Goal: Task Accomplishment & Management: Complete application form

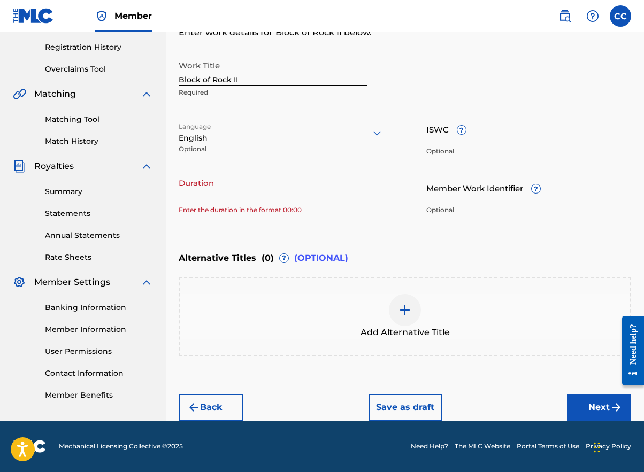
click at [71, 138] on link "Match History" at bounding box center [99, 141] width 108 height 11
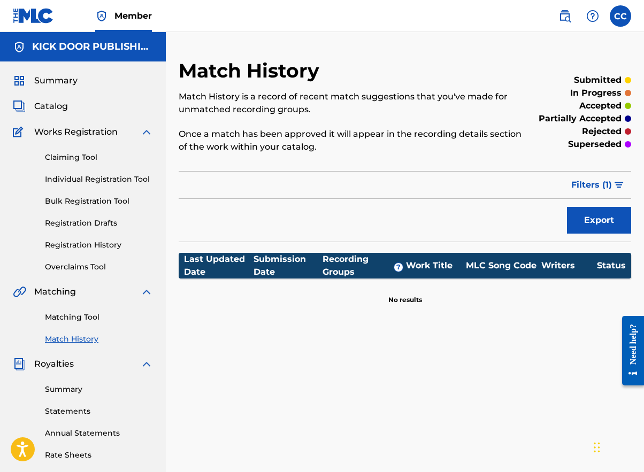
click at [88, 175] on link "Individual Registration Tool" at bounding box center [99, 179] width 108 height 11
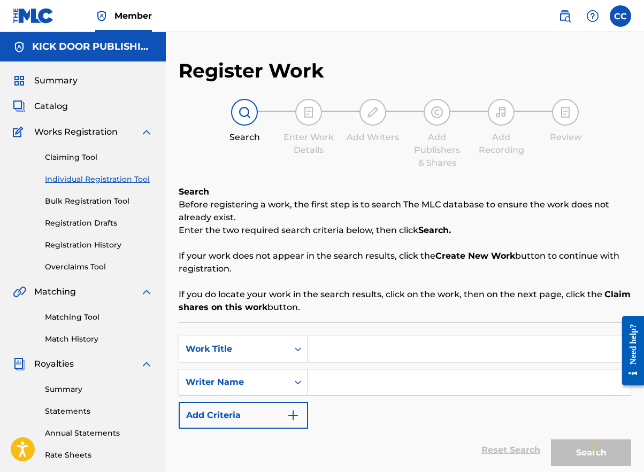
paste input "Block of Rock II"
type input "Block of Rock II"
click at [324, 384] on input "Search Form" at bounding box center [469, 383] width 323 height 26
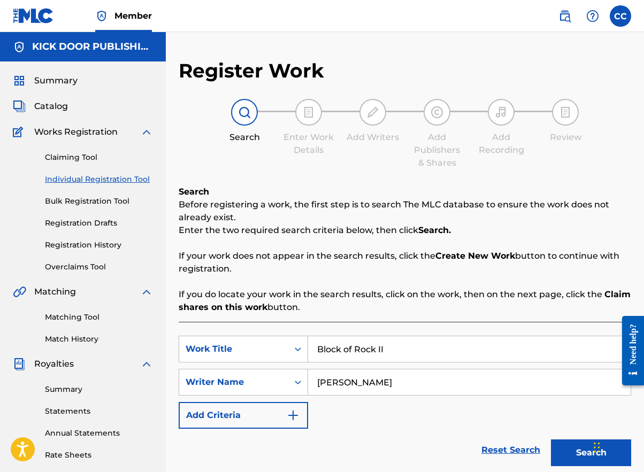
type input "[PERSON_NAME]"
click at [591, 453] on button "Search" at bounding box center [591, 453] width 80 height 27
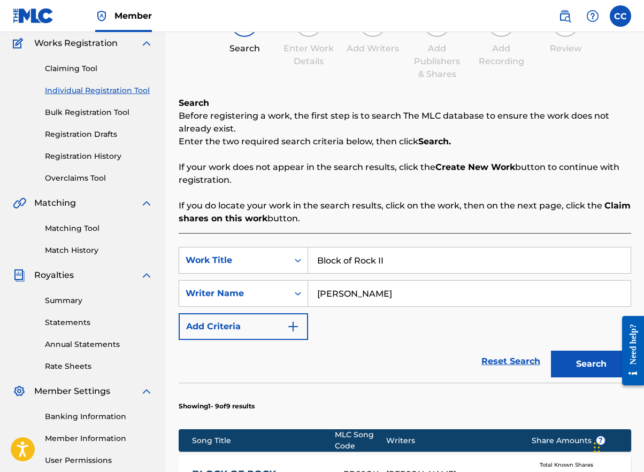
scroll to position [185, 0]
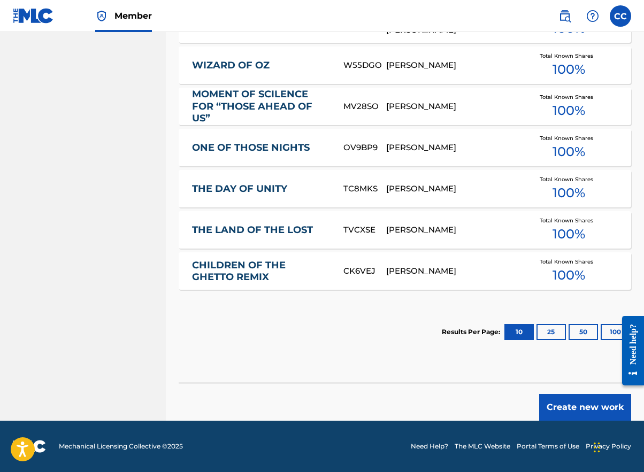
click at [571, 401] on button "Create new work" at bounding box center [585, 407] width 92 height 27
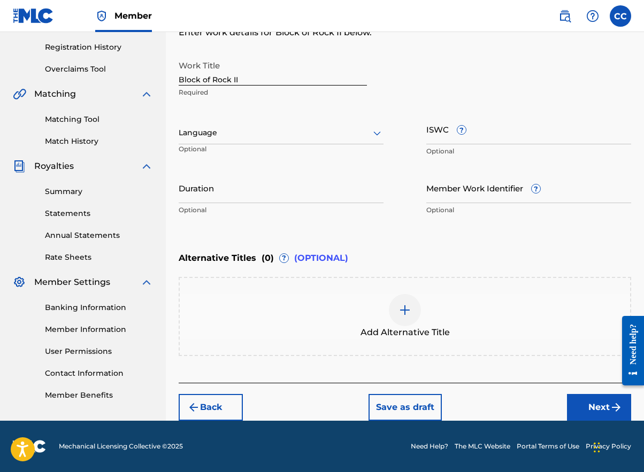
scroll to position [180, 0]
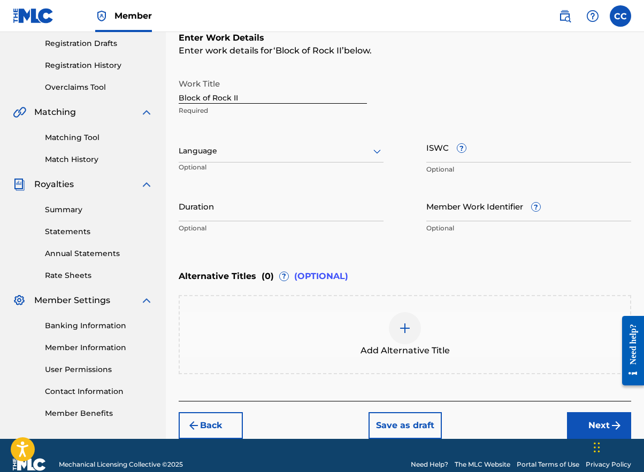
click at [240, 140] on div "Language" at bounding box center [281, 151] width 205 height 22
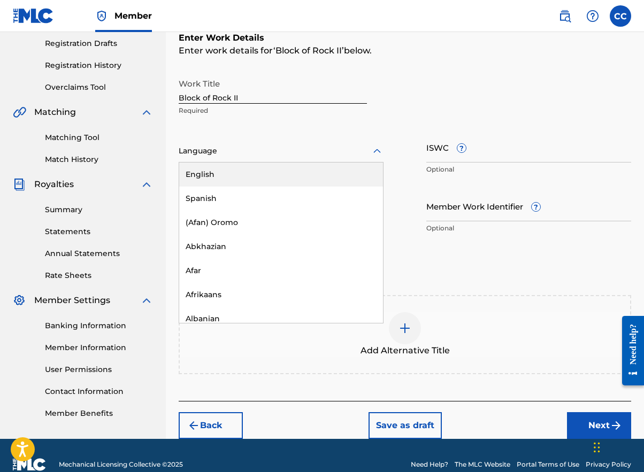
click at [232, 175] on div "English" at bounding box center [281, 175] width 204 height 24
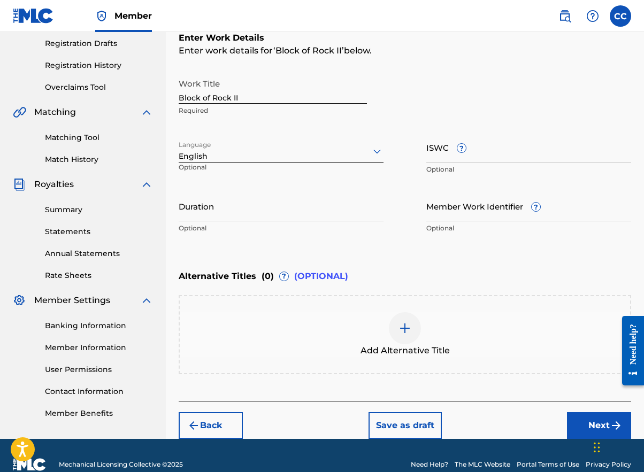
click at [272, 217] on input "Duration" at bounding box center [281, 206] width 205 height 30
type input "04:48"
click at [596, 433] on div "Chat Widget" at bounding box center [618, 446] width 54 height 51
click at [585, 426] on button "Next" at bounding box center [599, 426] width 64 height 27
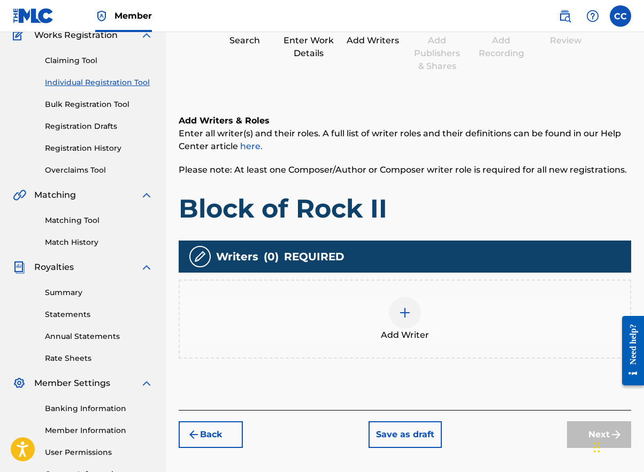
scroll to position [48, 0]
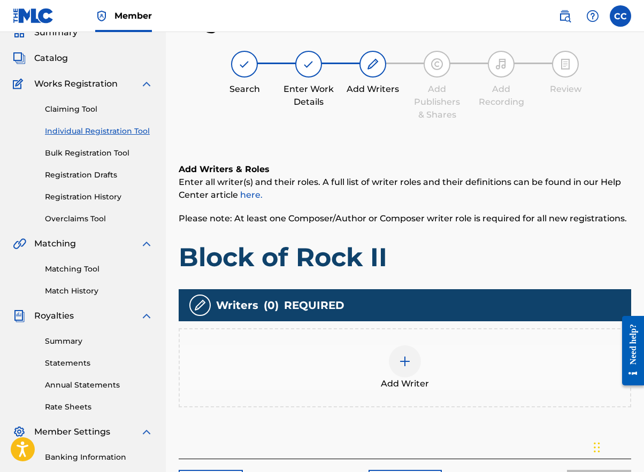
click at [408, 361] on img at bounding box center [405, 361] width 13 height 13
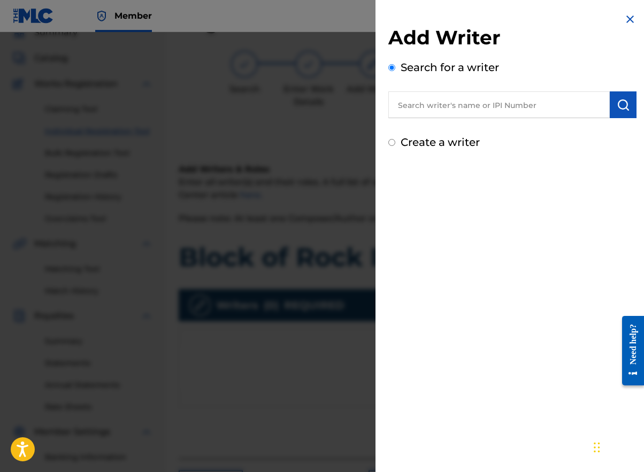
click at [484, 106] on input "text" at bounding box center [499, 104] width 222 height 27
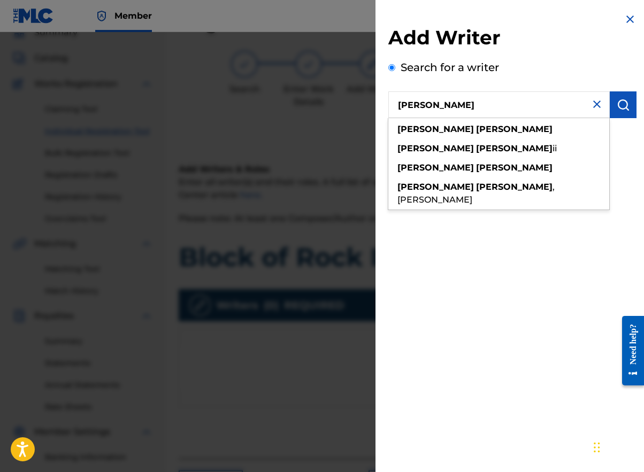
drag, startPoint x: 481, startPoint y: 108, endPoint x: 454, endPoint y: 131, distance: 35.4
click at [454, 131] on div "[PERSON_NAME]" at bounding box center [498, 129] width 221 height 19
type input "[PERSON_NAME]"
click at [454, 131] on div "[PERSON_NAME]" at bounding box center [498, 129] width 221 height 19
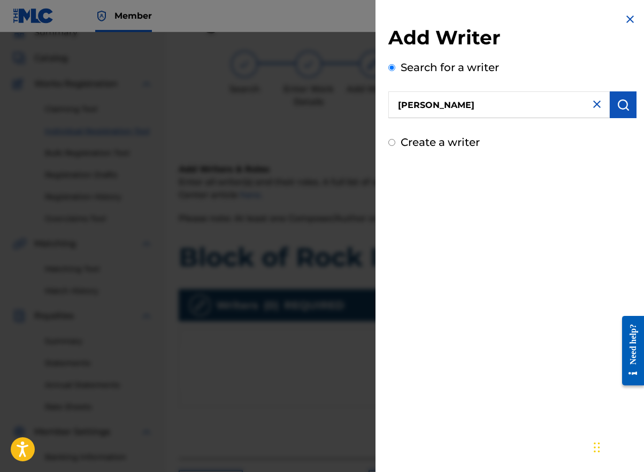
click at [617, 101] on img "submit" at bounding box center [623, 104] width 13 height 13
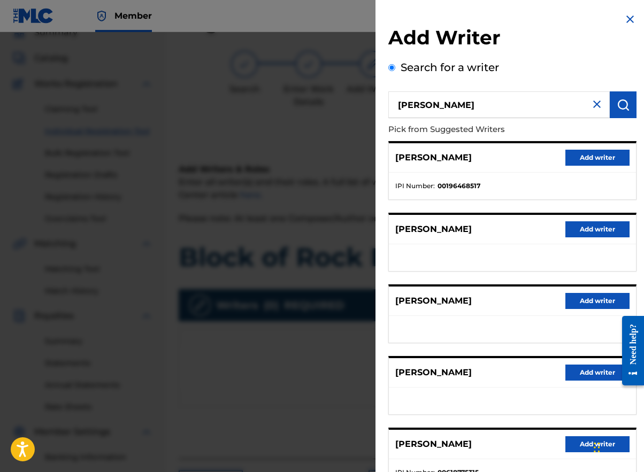
click at [590, 158] on button "Add writer" at bounding box center [598, 158] width 64 height 16
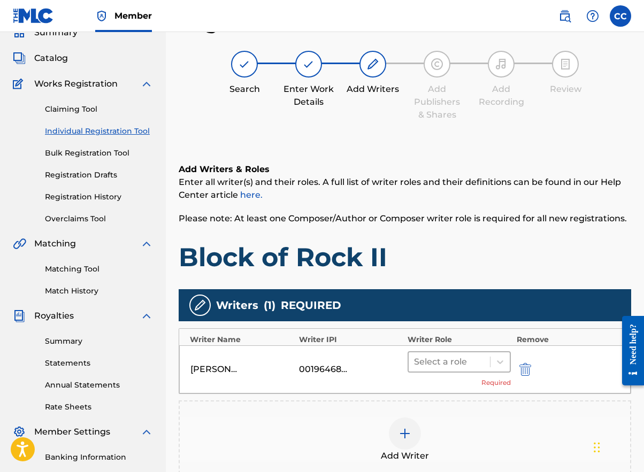
click at [468, 359] on div at bounding box center [449, 362] width 71 height 15
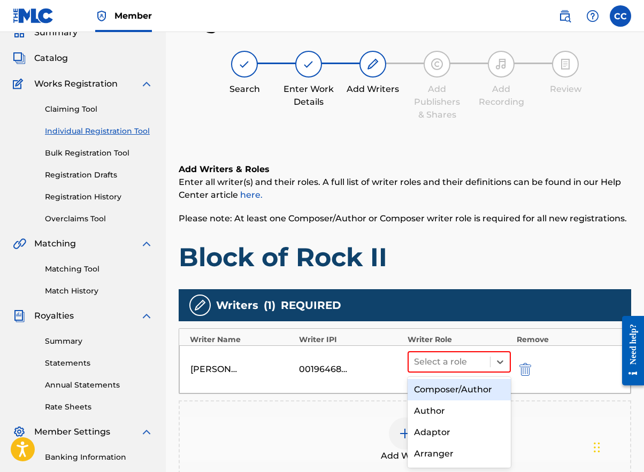
click at [467, 388] on div "Composer/Author" at bounding box center [459, 389] width 103 height 21
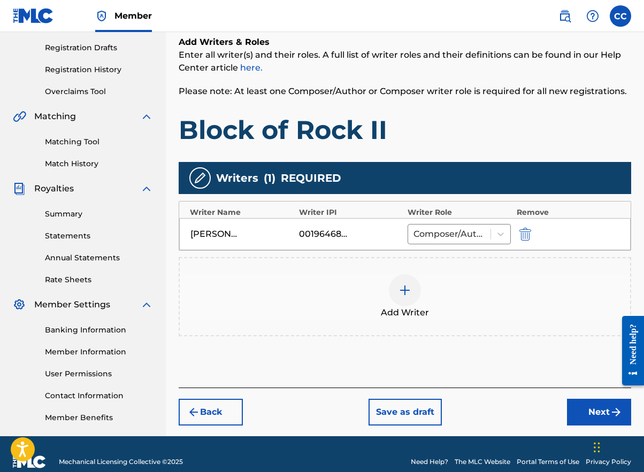
click at [600, 413] on button "Next" at bounding box center [599, 412] width 64 height 27
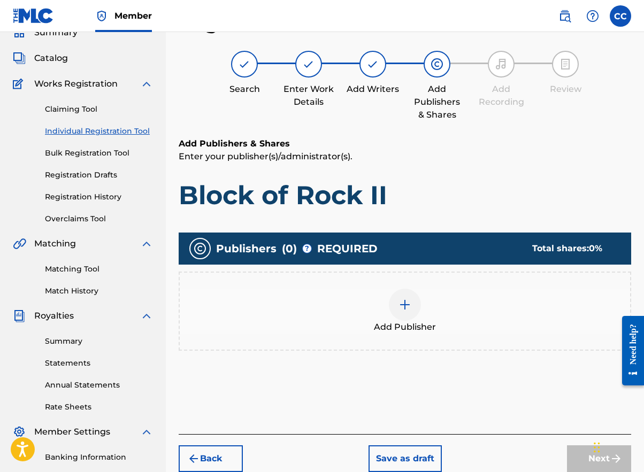
click at [407, 308] on img at bounding box center [405, 305] width 13 height 13
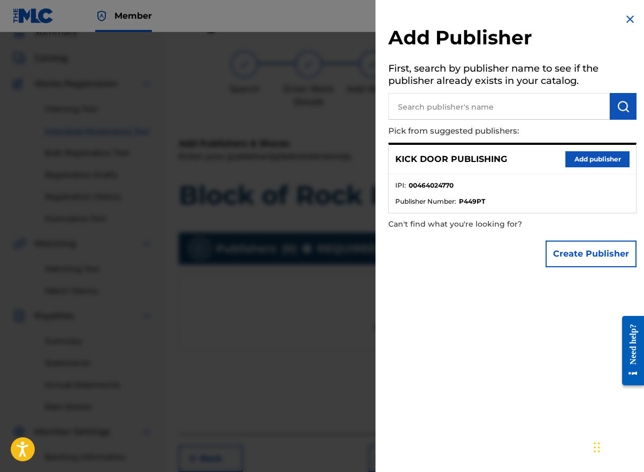
click at [587, 168] on div "KICK DOOR PUBLISHING Add publisher" at bounding box center [512, 159] width 247 height 29
click at [587, 157] on button "Add publisher" at bounding box center [598, 159] width 64 height 16
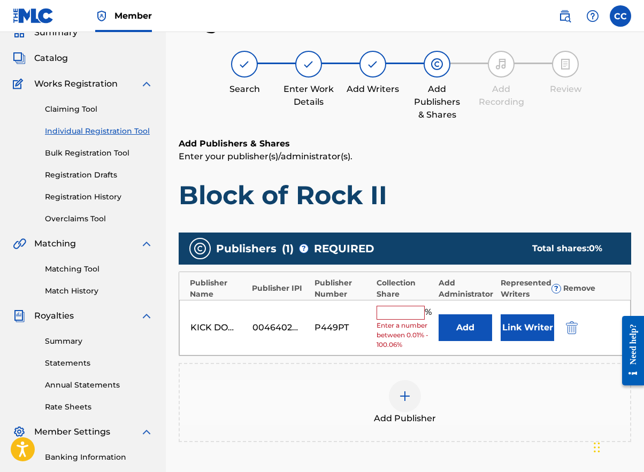
click at [399, 314] on input "text" at bounding box center [401, 313] width 48 height 14
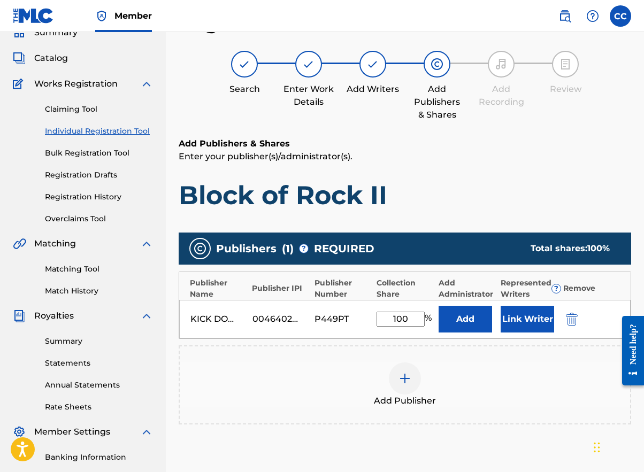
type input "100"
click at [521, 326] on button "Link Writer" at bounding box center [528, 319] width 54 height 27
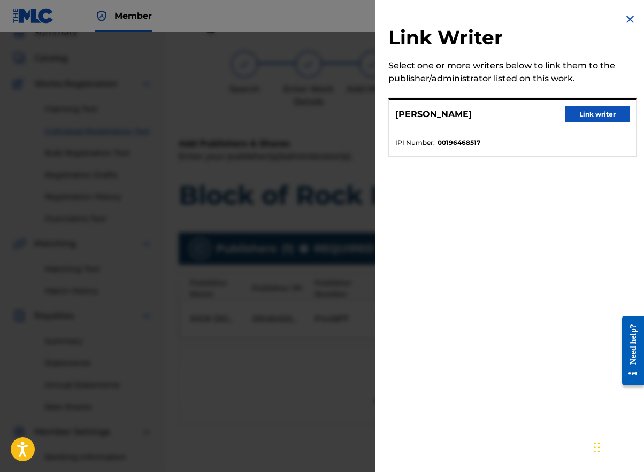
click at [600, 111] on button "Link writer" at bounding box center [598, 114] width 64 height 16
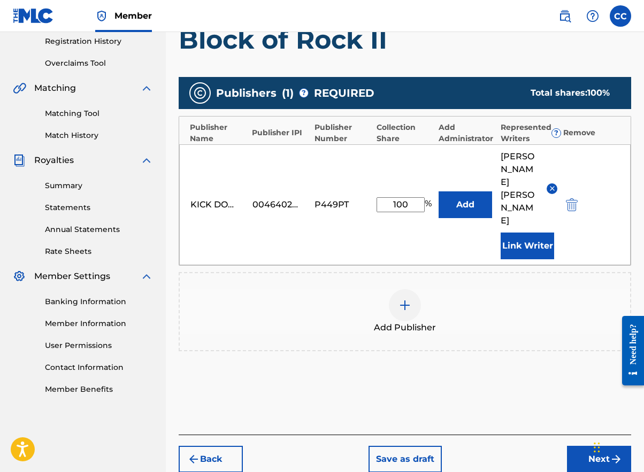
scroll to position [204, 0]
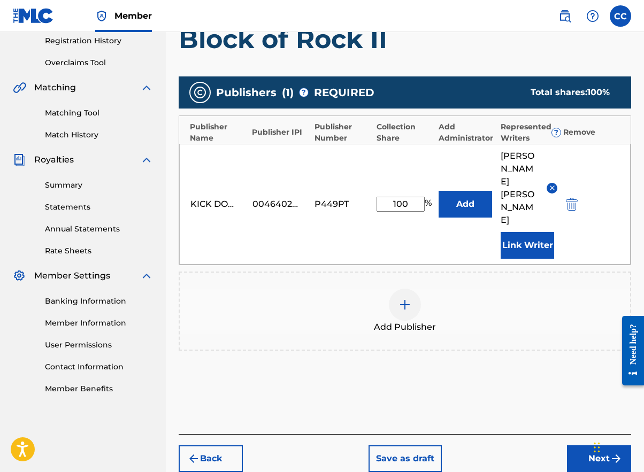
click at [641, 377] on div "Need help?" at bounding box center [633, 351] width 22 height 70
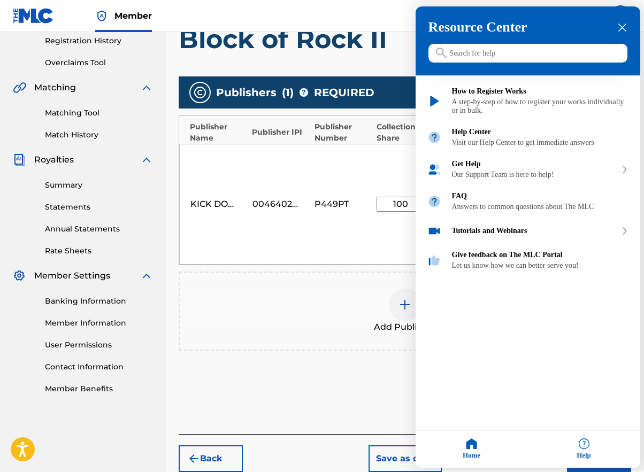
click at [328, 262] on div at bounding box center [322, 236] width 644 height 472
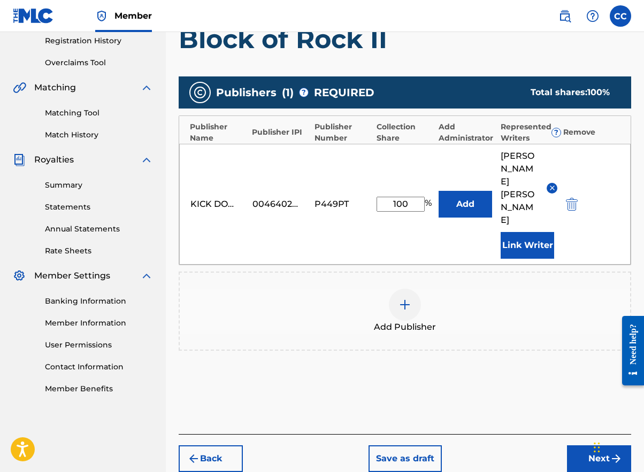
click at [594, 446] on button "Next" at bounding box center [599, 459] width 64 height 27
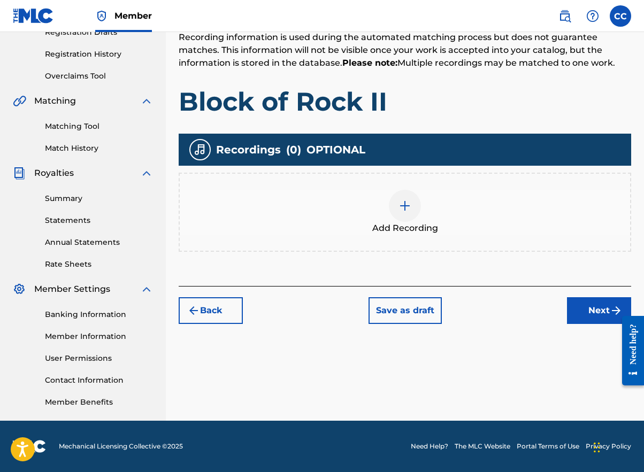
click at [410, 204] on img at bounding box center [405, 206] width 13 height 13
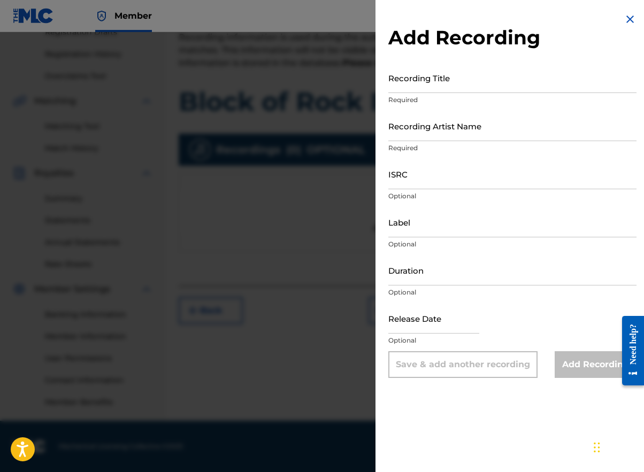
click at [433, 83] on input "Recording Title" at bounding box center [512, 78] width 248 height 30
paste input "Block of Rock II"
type input "Block of Rock II"
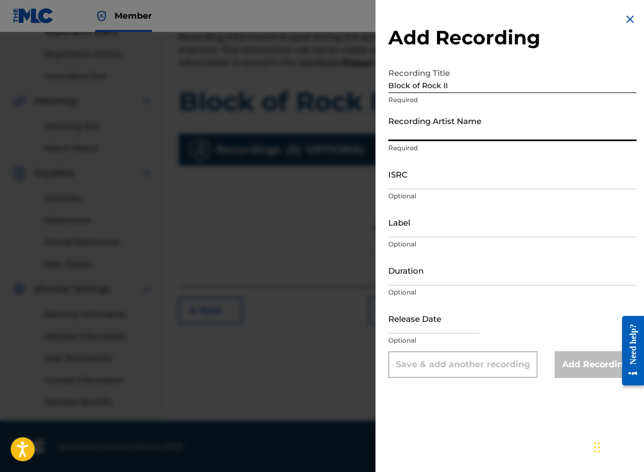
click at [444, 132] on input "Recording Artist Name" at bounding box center [512, 126] width 248 height 30
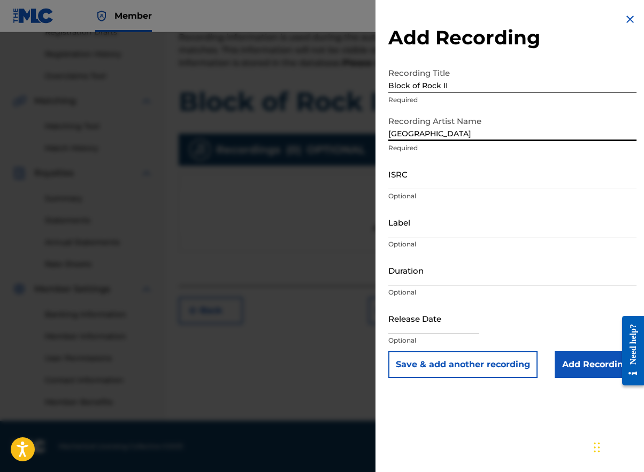
type input "[GEOGRAPHIC_DATA]"
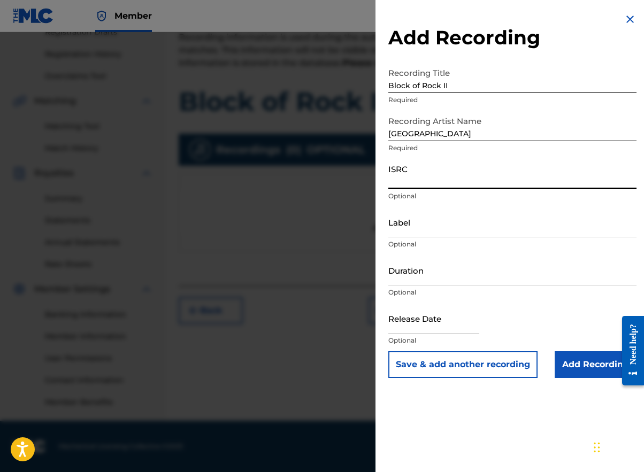
paste input "QZ6F81900033"
type input "QZ6F81900033"
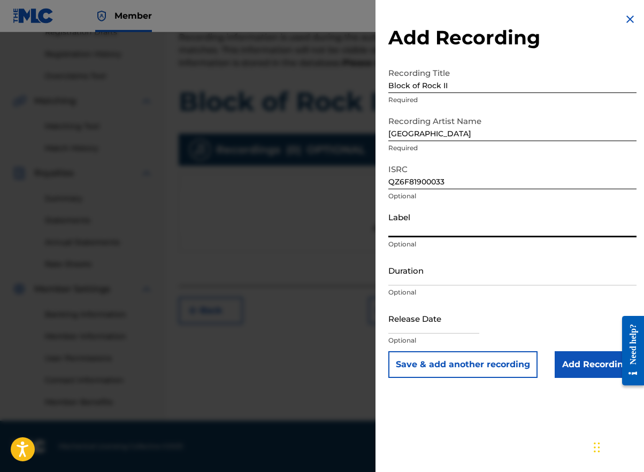
click at [447, 236] on input "Label" at bounding box center [512, 222] width 248 height 30
type input "Dope House Records"
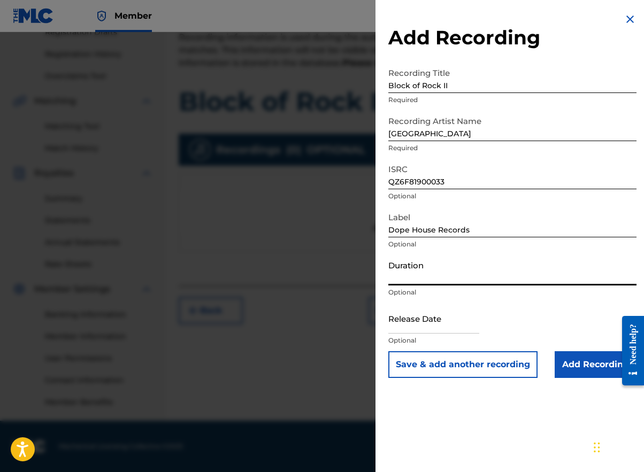
click at [407, 276] on input "Duration" at bounding box center [512, 270] width 248 height 30
type input "04:48"
click at [442, 325] on input "text" at bounding box center [433, 318] width 91 height 30
select select "7"
select select "2025"
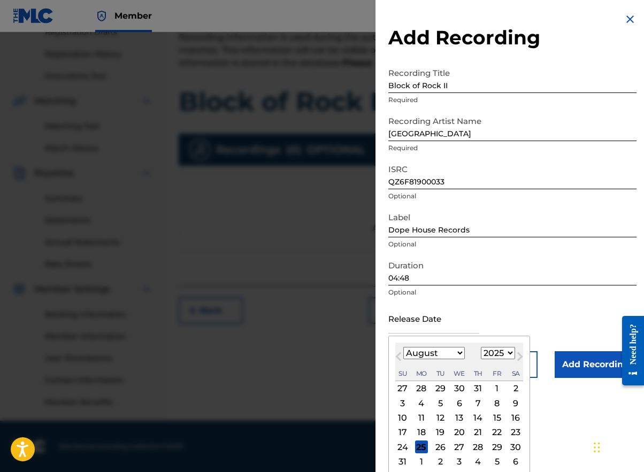
select select "9"
click at [401, 400] on div "5" at bounding box center [402, 403] width 13 height 13
type input "[DATE]"
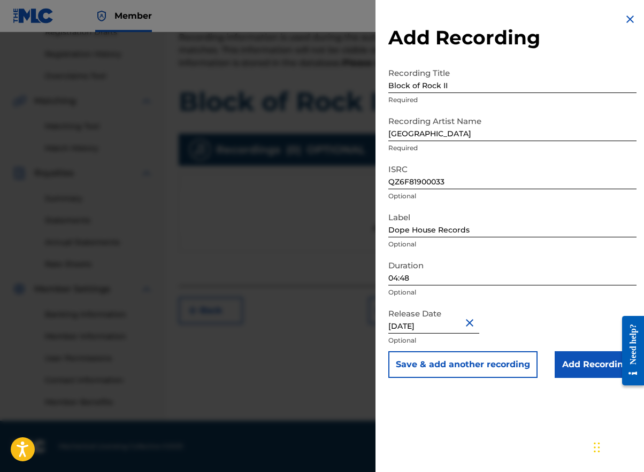
click at [456, 329] on input "[DATE]" at bounding box center [433, 318] width 91 height 30
select select "9"
select select "2025"
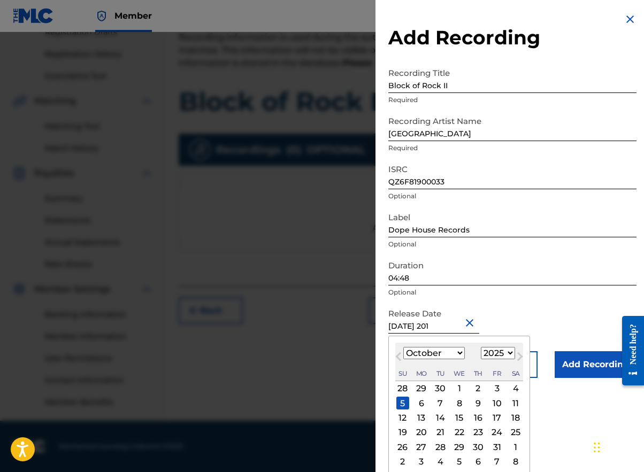
type input "[DATE]"
select select "2018"
type input "[DATE]"
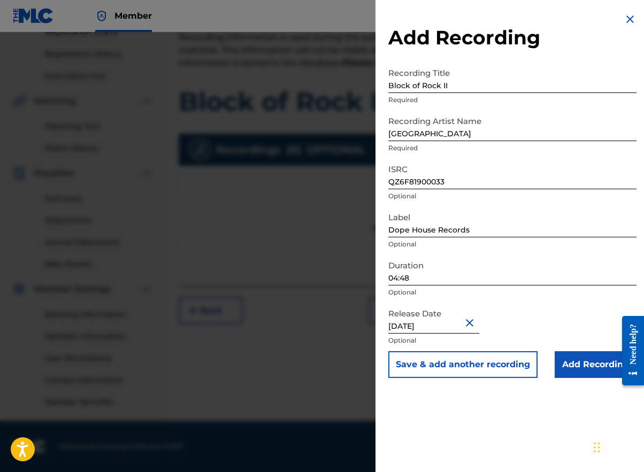
click at [576, 356] on input "Add Recording" at bounding box center [596, 365] width 82 height 27
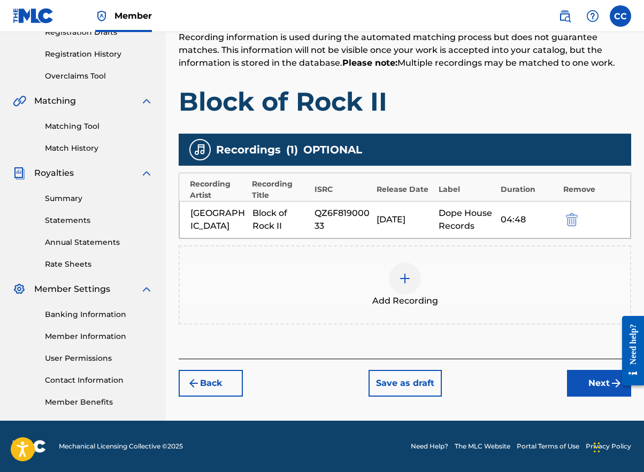
click at [597, 385] on button "Next" at bounding box center [599, 383] width 64 height 27
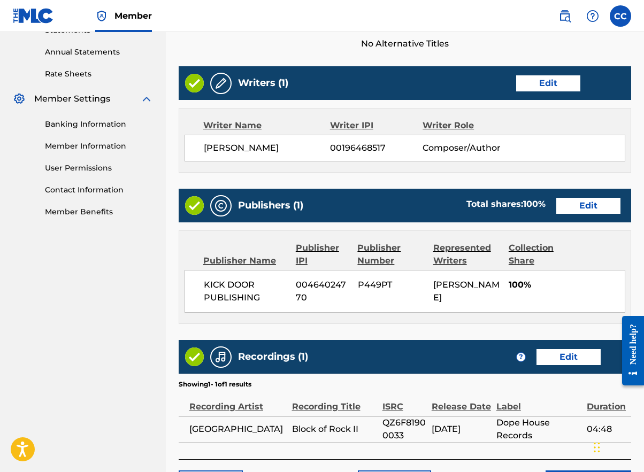
scroll to position [458, 0]
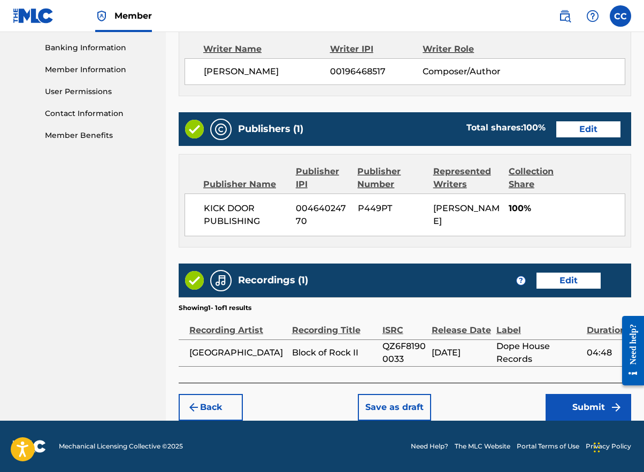
click at [578, 403] on button "Submit" at bounding box center [589, 407] width 86 height 27
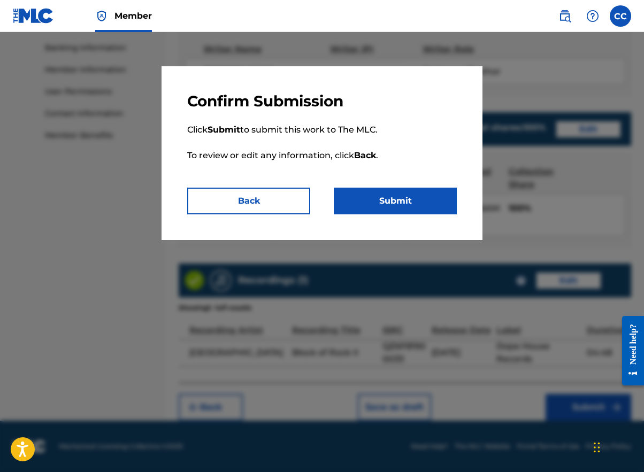
click at [387, 201] on button "Submit" at bounding box center [395, 201] width 123 height 27
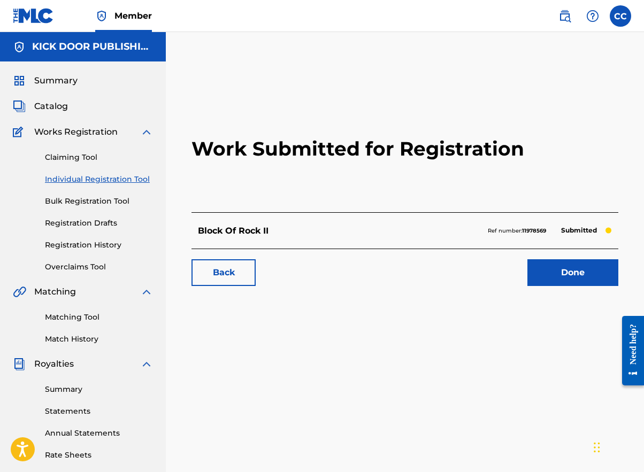
click at [548, 269] on link "Done" at bounding box center [573, 273] width 91 height 27
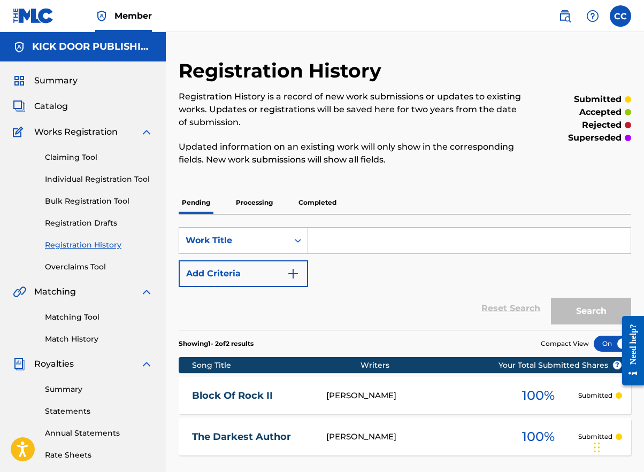
click at [103, 175] on link "Individual Registration Tool" at bounding box center [99, 179] width 108 height 11
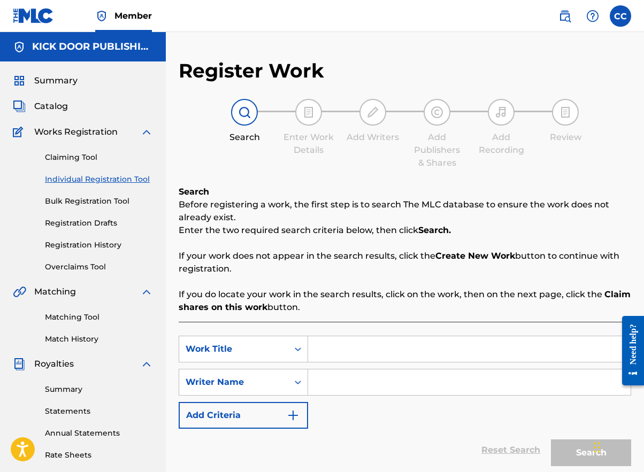
paste input "Life (Dark Memories)"
type input "Life (Dark Memories)"
click at [349, 381] on input "Search Form" at bounding box center [469, 383] width 323 height 26
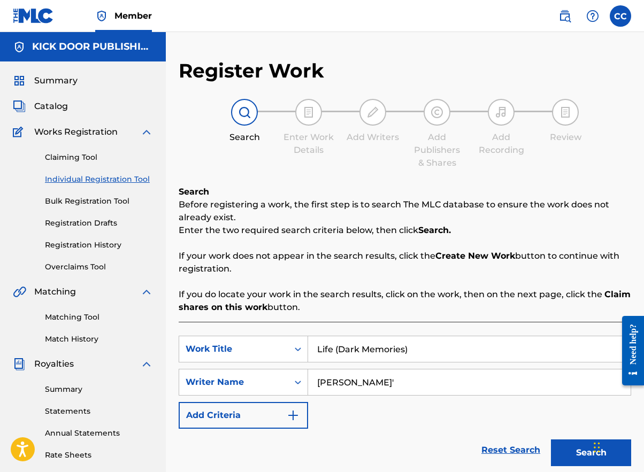
click at [591, 453] on button "Search" at bounding box center [591, 453] width 80 height 27
click at [573, 447] on button "Search" at bounding box center [591, 453] width 80 height 27
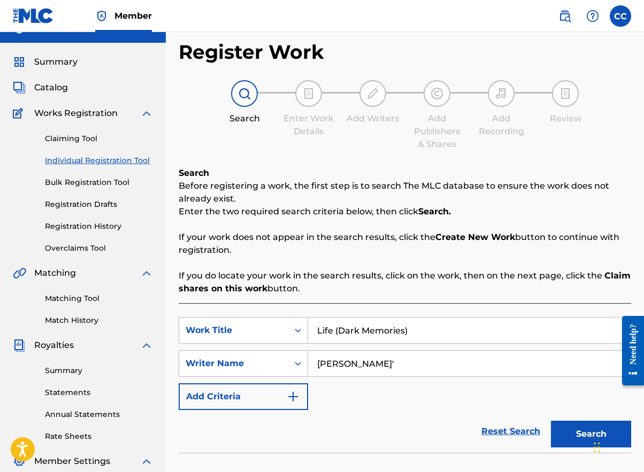
scroll to position [160, 0]
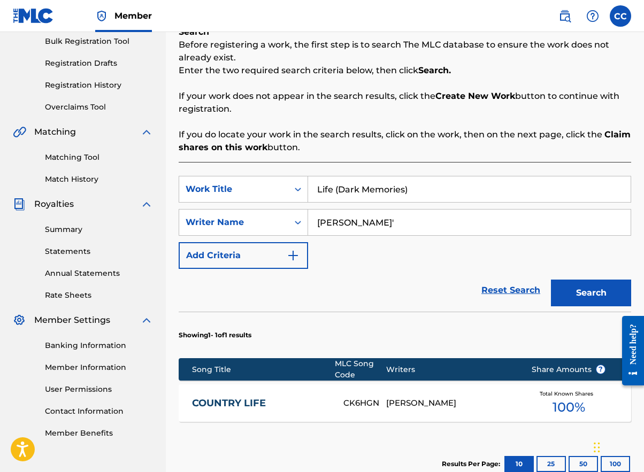
click at [386, 224] on input "[PERSON_NAME]'" at bounding box center [469, 223] width 323 height 26
type input "[PERSON_NAME]"
click at [591, 293] on button "Search" at bounding box center [591, 293] width 80 height 27
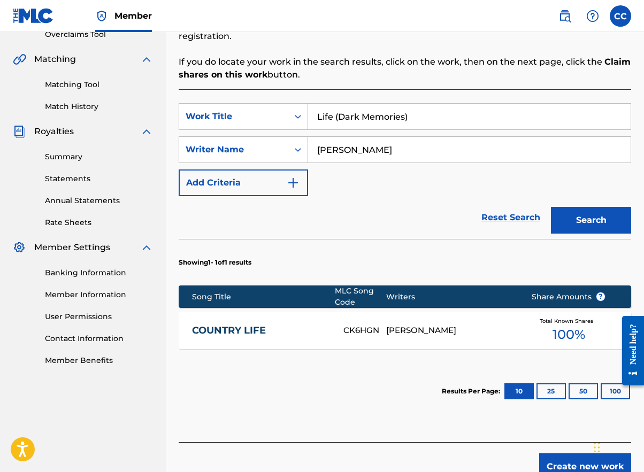
scroll to position [243, 0]
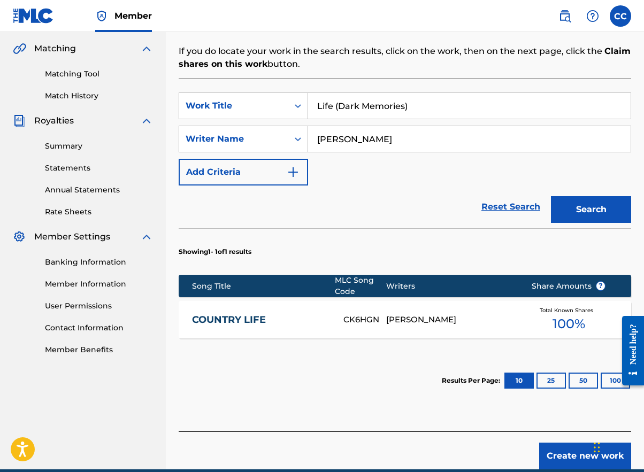
click at [565, 455] on button "Create new work" at bounding box center [585, 456] width 92 height 27
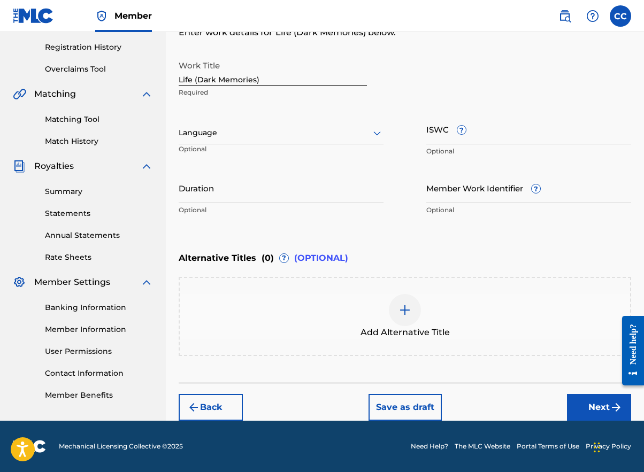
click at [289, 136] on div at bounding box center [281, 132] width 205 height 13
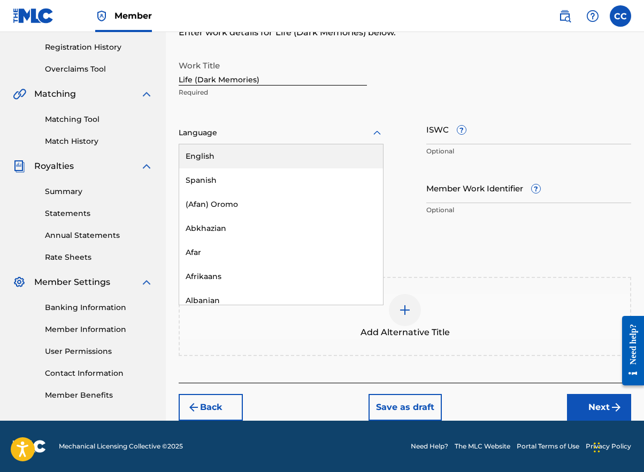
click at [279, 151] on div "English" at bounding box center [281, 156] width 204 height 24
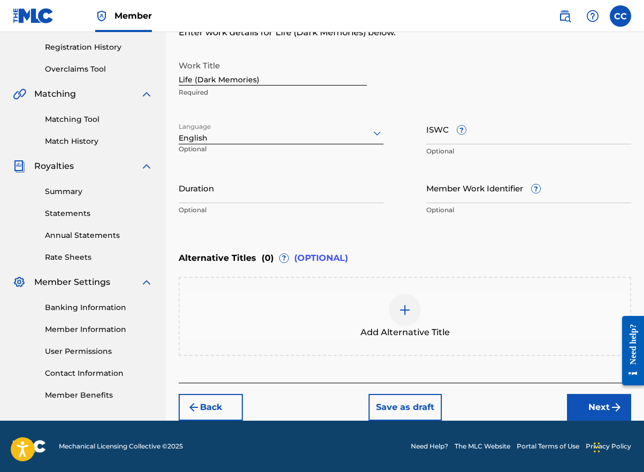
click at [271, 196] on input "Duration" at bounding box center [281, 188] width 205 height 30
type input "04:15"
click at [574, 401] on button "Next" at bounding box center [599, 407] width 64 height 27
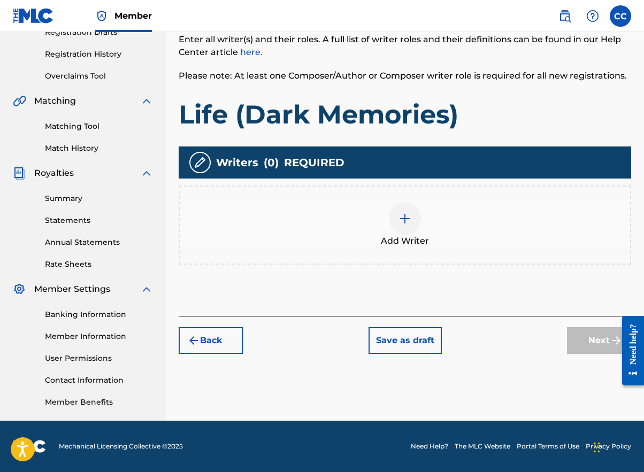
click at [399, 224] on img at bounding box center [405, 218] width 13 height 13
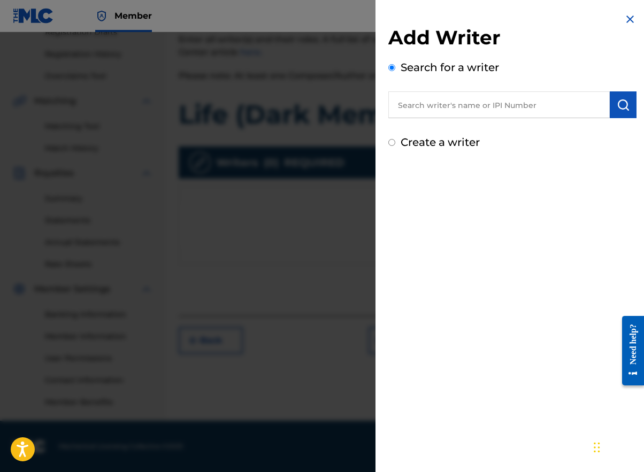
click at [452, 111] on input "text" at bounding box center [499, 104] width 222 height 27
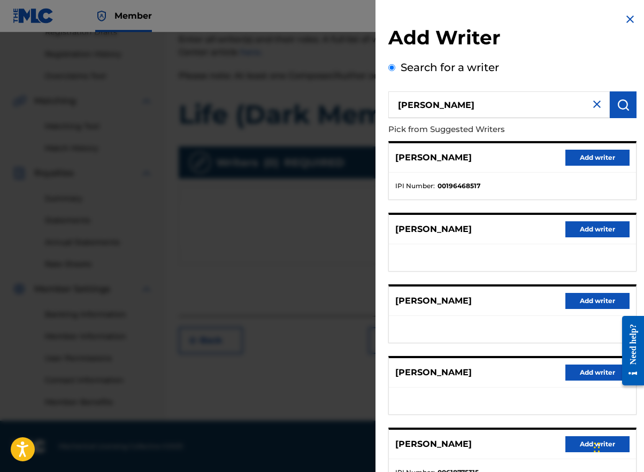
type input "[PERSON_NAME]"
click at [574, 152] on button "Add writer" at bounding box center [598, 158] width 64 height 16
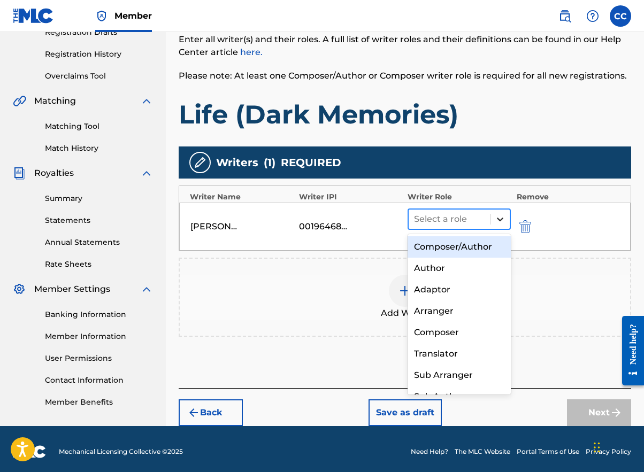
click at [496, 227] on div at bounding box center [500, 219] width 19 height 19
click at [460, 254] on div "Composer/Author" at bounding box center [459, 246] width 103 height 21
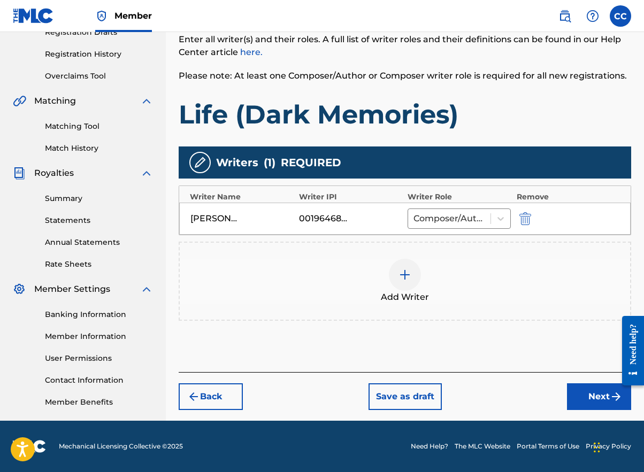
click at [593, 398] on button "Next" at bounding box center [599, 397] width 64 height 27
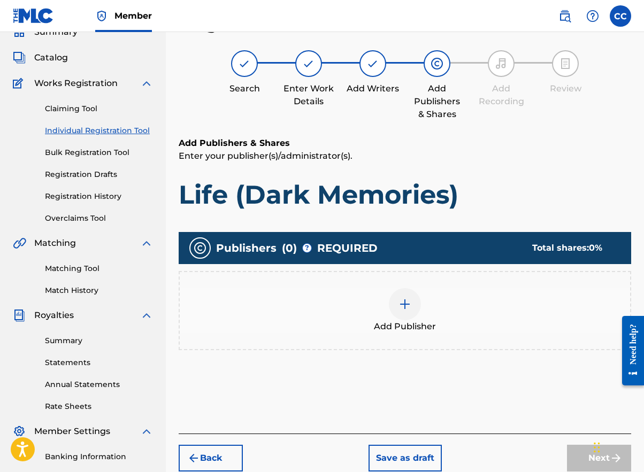
scroll to position [48, 0]
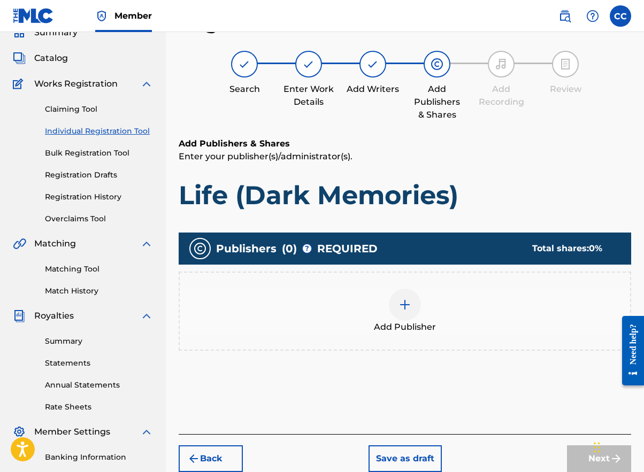
click at [416, 304] on div at bounding box center [405, 305] width 32 height 32
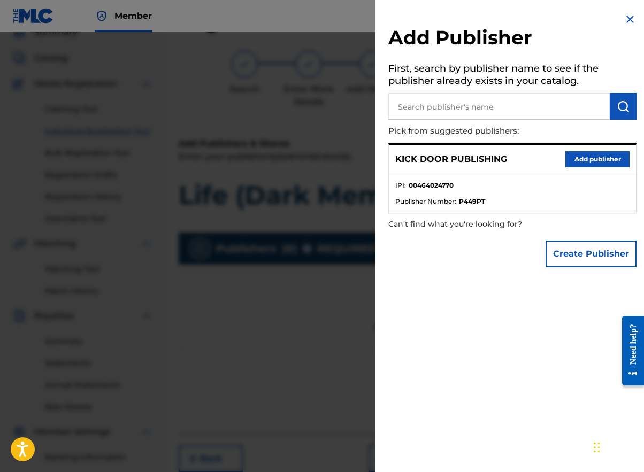
click at [604, 166] on div "KICK DOOR PUBLISHING Add publisher" at bounding box center [512, 159] width 247 height 29
click at [606, 160] on button "Add publisher" at bounding box center [598, 159] width 64 height 16
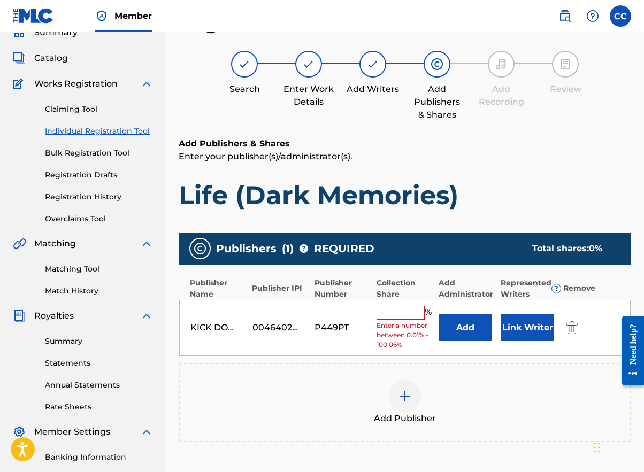
click at [410, 302] on div "KICK DOOR PUBLISHING 00464024770 P449PT % Enter a number between 0.01% - 100.06…" at bounding box center [405, 328] width 452 height 56
click at [411, 308] on input "text" at bounding box center [401, 313] width 48 height 14
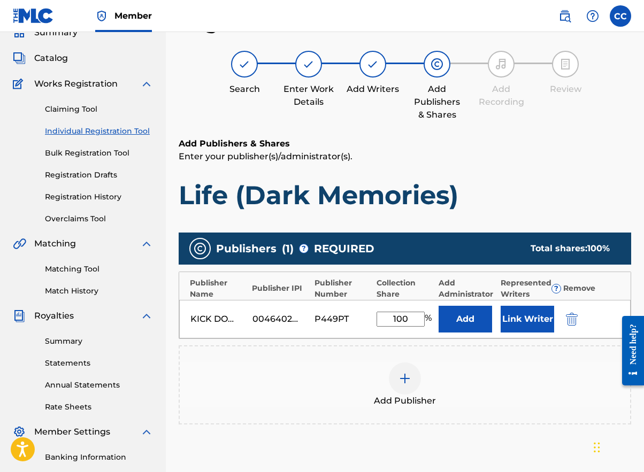
type input "100"
click at [466, 319] on button "Add" at bounding box center [466, 319] width 54 height 27
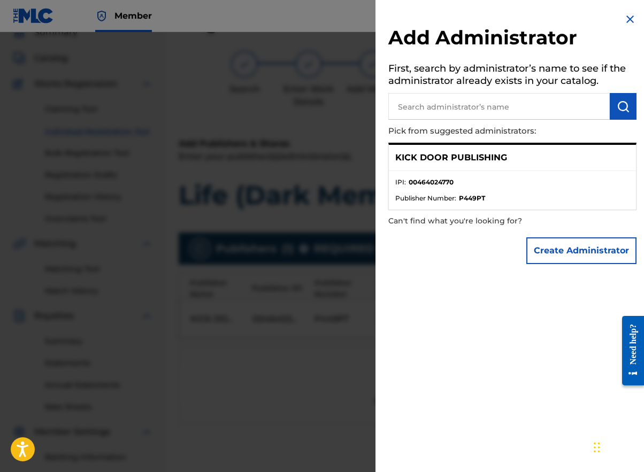
click at [285, 309] on div at bounding box center [322, 268] width 644 height 472
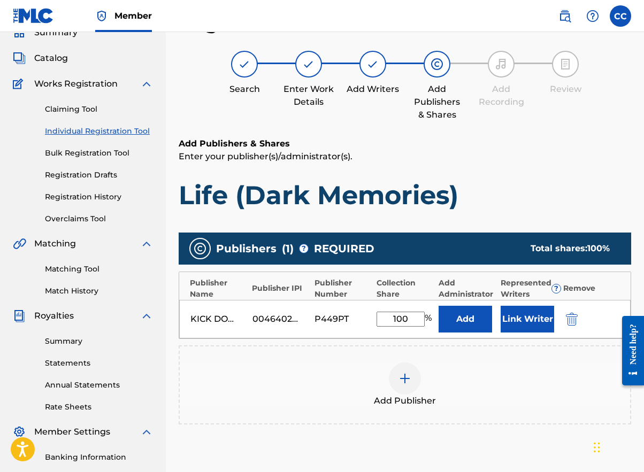
click at [523, 311] on button "Link Writer" at bounding box center [528, 319] width 54 height 27
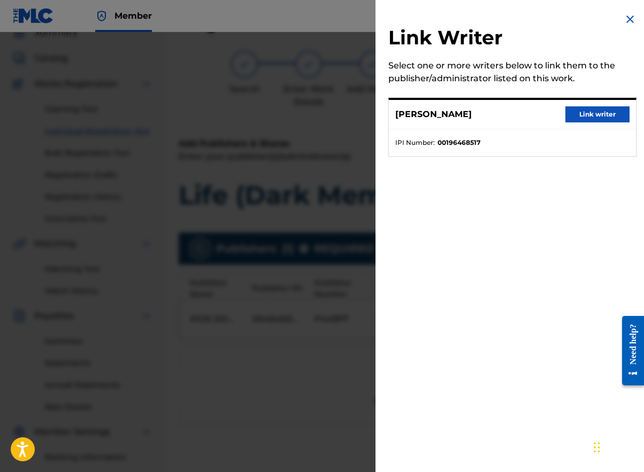
click at [594, 112] on button "Link writer" at bounding box center [598, 114] width 64 height 16
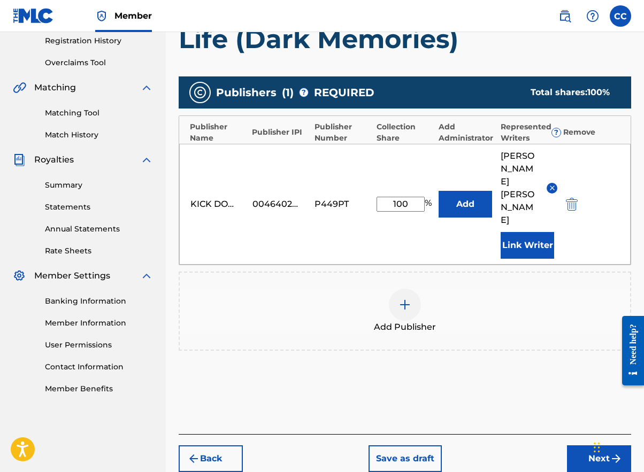
click at [595, 446] on button "Next" at bounding box center [599, 459] width 64 height 27
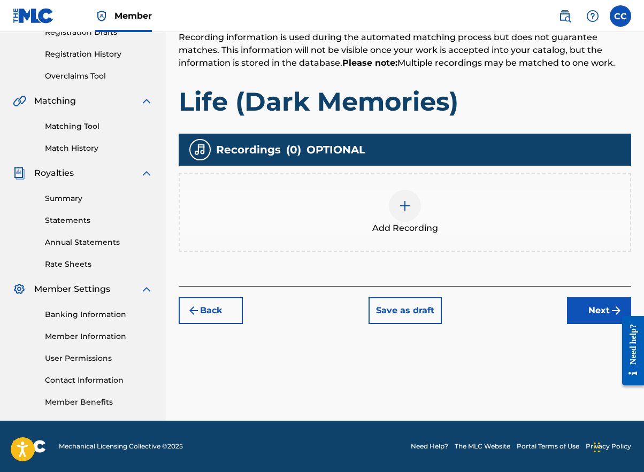
click at [403, 212] on div at bounding box center [405, 206] width 32 height 32
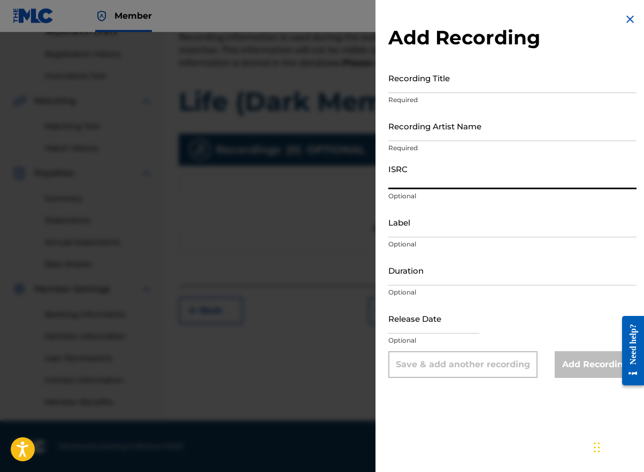
paste input "QZ6F81900036"
type input "QZ6F81900036"
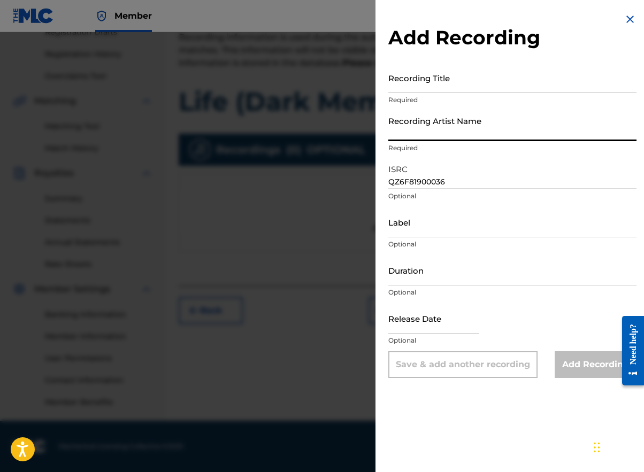
click at [410, 129] on input "Recording Artist Name" at bounding box center [512, 126] width 248 height 30
type input "[GEOGRAPHIC_DATA]"
click at [423, 234] on input "Label" at bounding box center [512, 222] width 248 height 30
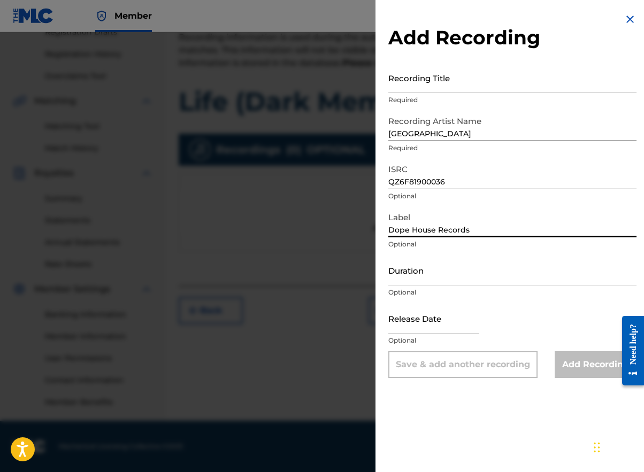
type input "Dope House Records"
click at [402, 274] on input "Duration" at bounding box center [512, 270] width 248 height 30
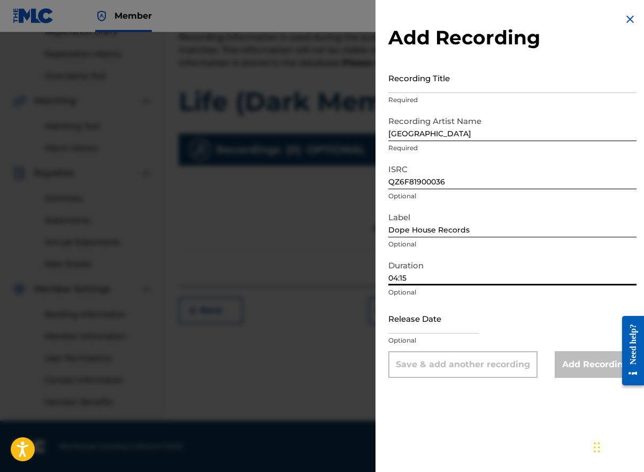
type input "04:15"
click at [440, 326] on input "text" at bounding box center [433, 318] width 91 height 30
select select "7"
select select "2025"
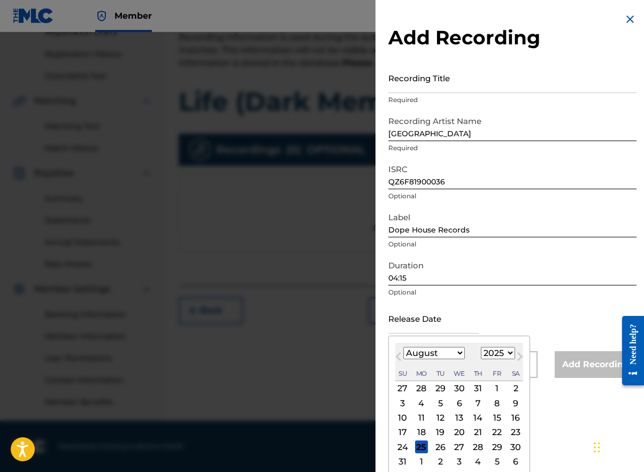
select select "9"
click at [403, 405] on div "5" at bounding box center [402, 403] width 13 height 13
type input "[DATE]"
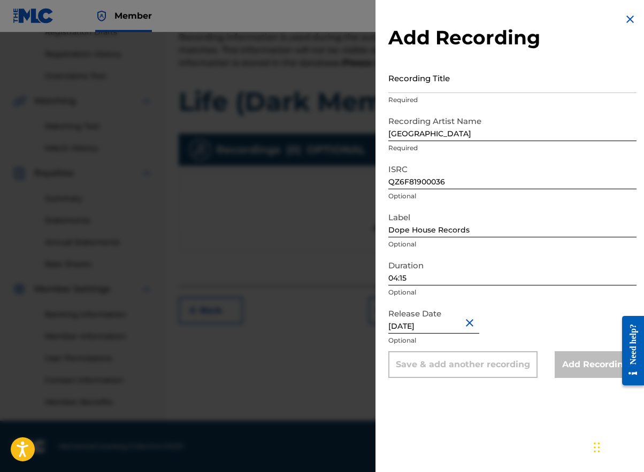
select select "9"
select select "2025"
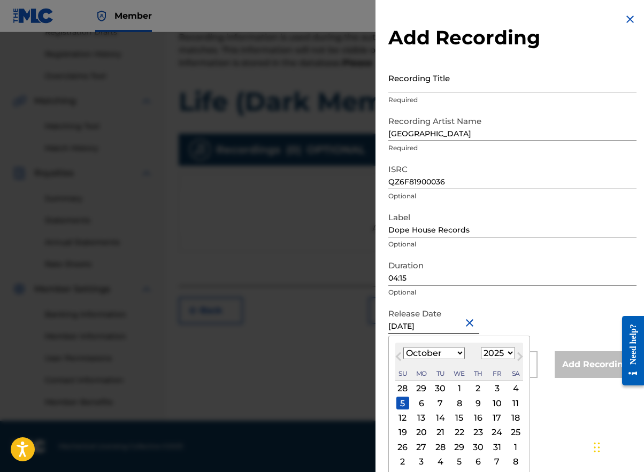
click at [457, 323] on input "[DATE]" at bounding box center [433, 318] width 91 height 30
type input "[DATE]"
select select "2018"
type input "[DATE]"
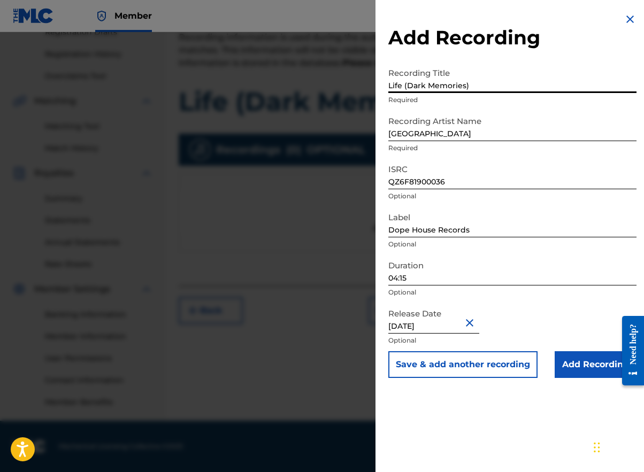
type input "Life (Dark Memories)"
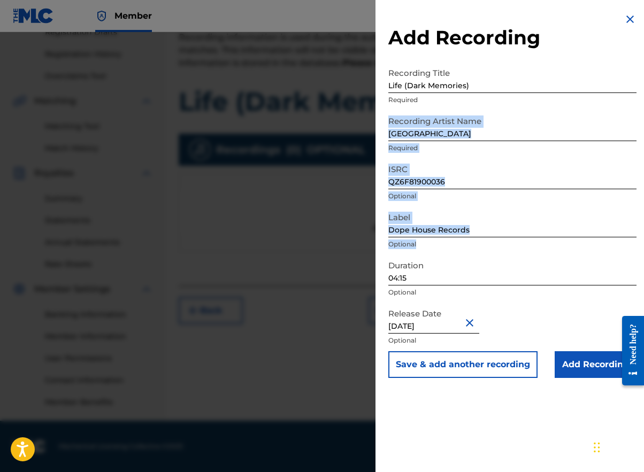
drag, startPoint x: 384, startPoint y: 132, endPoint x: 486, endPoint y: 241, distance: 149.9
click at [486, 241] on div "Add Recording Recording Title Life (Dark Memories) Required Recording Artist Na…" at bounding box center [513, 195] width 274 height 391
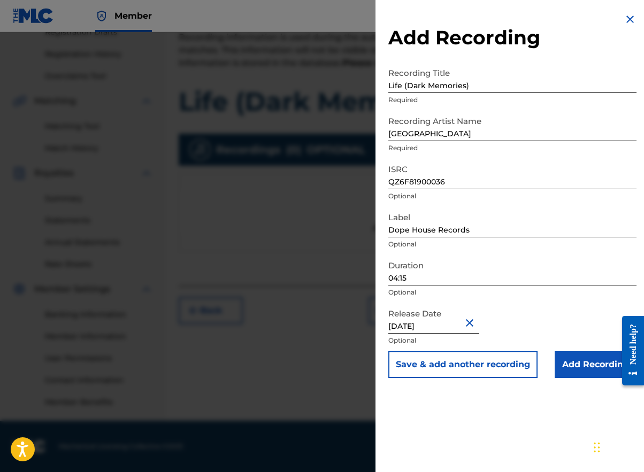
drag, startPoint x: 387, startPoint y: 134, endPoint x: 486, endPoint y: 130, distance: 99.1
click at [486, 130] on div "Add Recording Recording Title Life (Dark Memories) Required Recording Artist Na…" at bounding box center [513, 195] width 274 height 391
drag, startPoint x: 457, startPoint y: 136, endPoint x: 370, endPoint y: 131, distance: 87.9
click at [370, 131] on div "Add Recording Recording Title Life (Dark Memories) Required Recording Artist Na…" at bounding box center [322, 252] width 644 height 440
click at [570, 369] on input "Add Recording" at bounding box center [596, 365] width 82 height 27
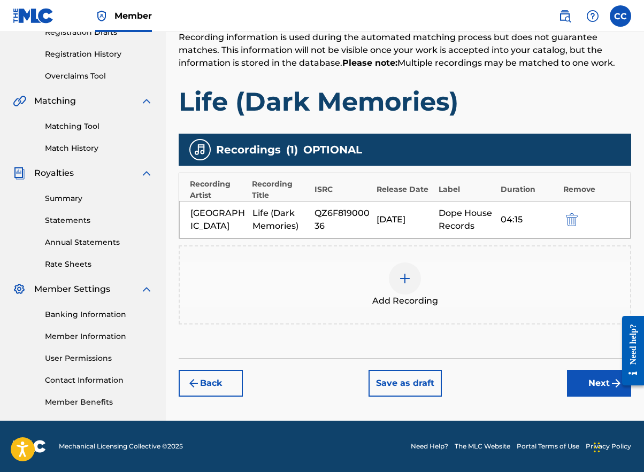
click at [584, 376] on button "Next" at bounding box center [599, 383] width 64 height 27
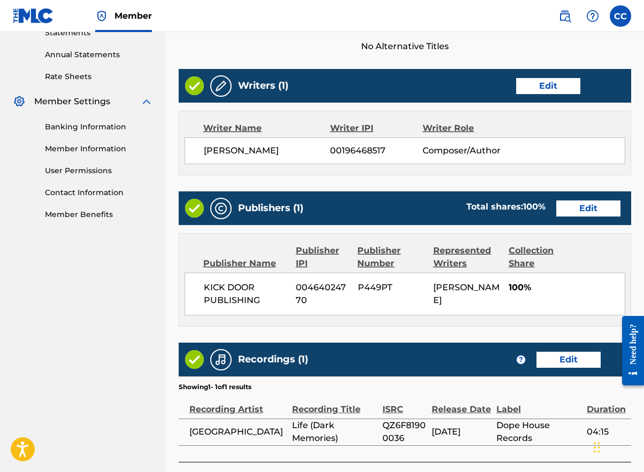
scroll to position [458, 0]
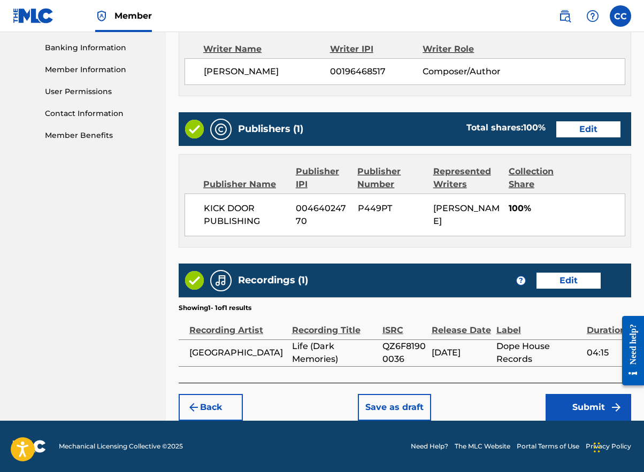
click at [591, 409] on button "Submit" at bounding box center [589, 407] width 86 height 27
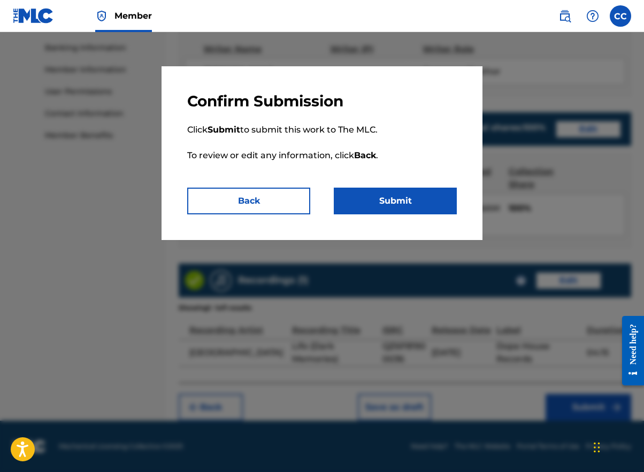
click at [424, 196] on button "Submit" at bounding box center [395, 201] width 123 height 27
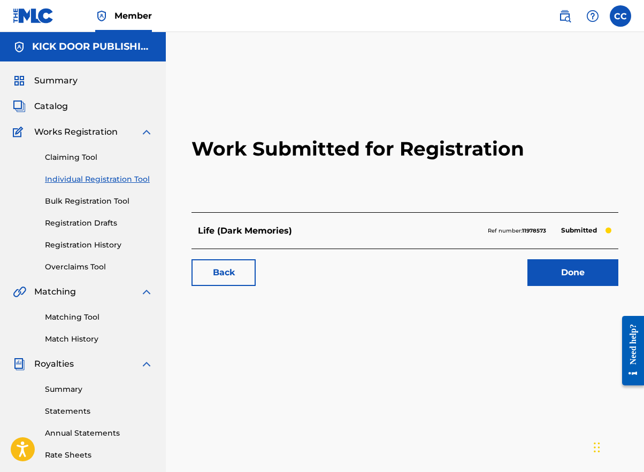
click at [70, 181] on link "Individual Registration Tool" at bounding box center [99, 179] width 108 height 11
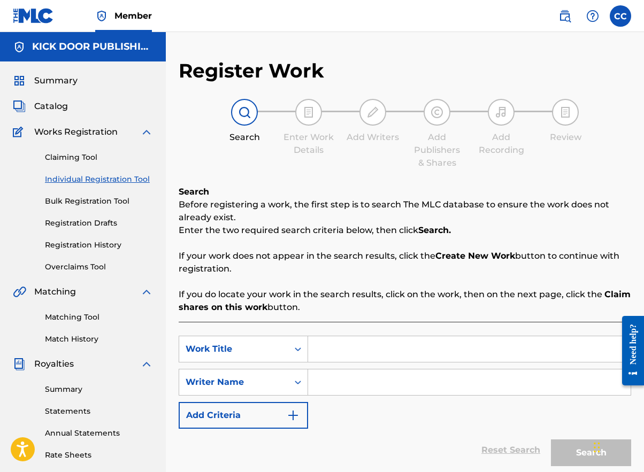
click at [345, 345] on input "Search Form" at bounding box center [469, 350] width 323 height 26
paste input "Warrior"
type input "Warrior"
click at [393, 384] on input "Search Form" at bounding box center [469, 383] width 323 height 26
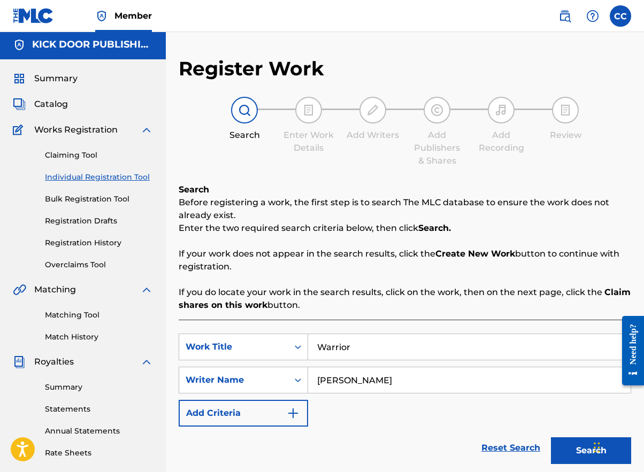
type input "[PERSON_NAME]"
click at [589, 456] on button "Search" at bounding box center [591, 451] width 80 height 27
click at [583, 449] on button "Search" at bounding box center [591, 451] width 80 height 27
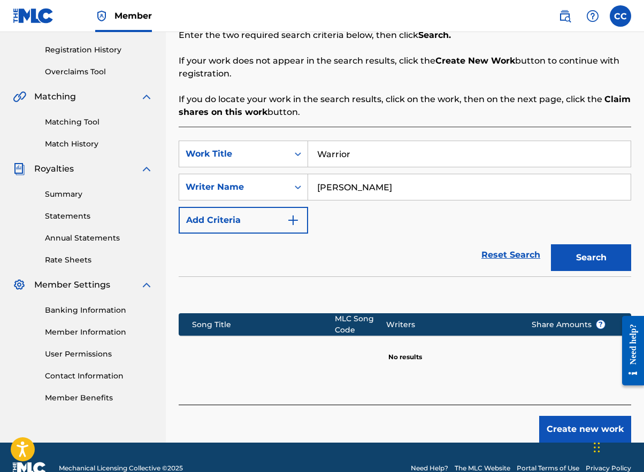
scroll to position [217, 0]
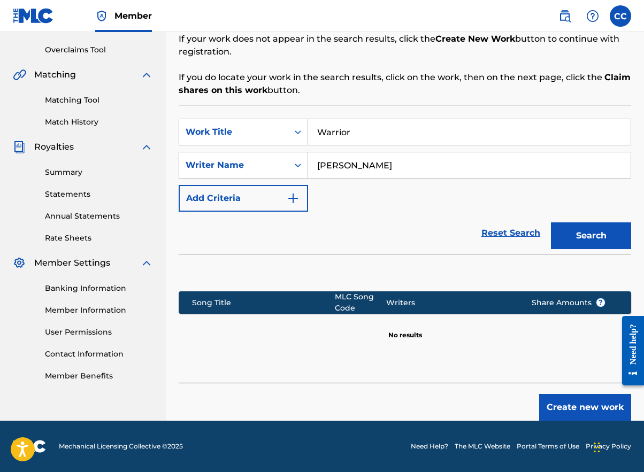
click at [574, 405] on button "Create new work" at bounding box center [585, 407] width 92 height 27
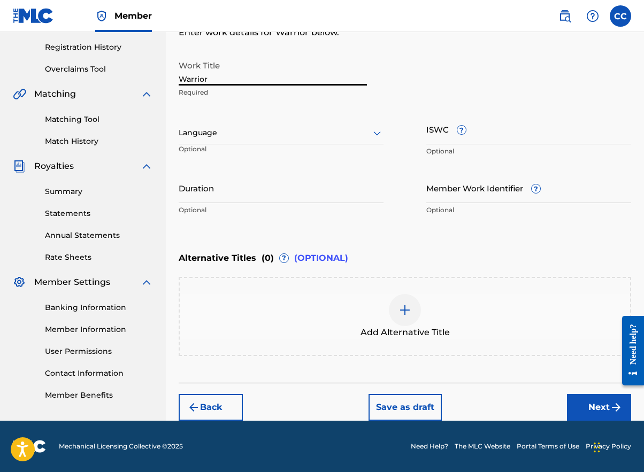
click at [218, 139] on div at bounding box center [281, 132] width 205 height 13
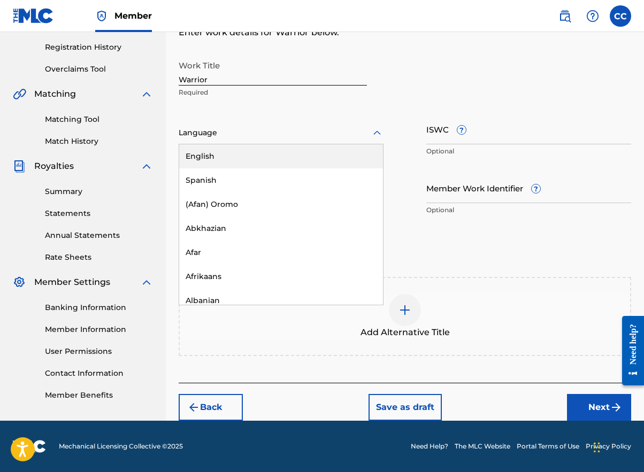
drag, startPoint x: 209, startPoint y: 154, endPoint x: 214, endPoint y: 149, distance: 6.8
click at [210, 152] on div "English" at bounding box center [281, 156] width 204 height 24
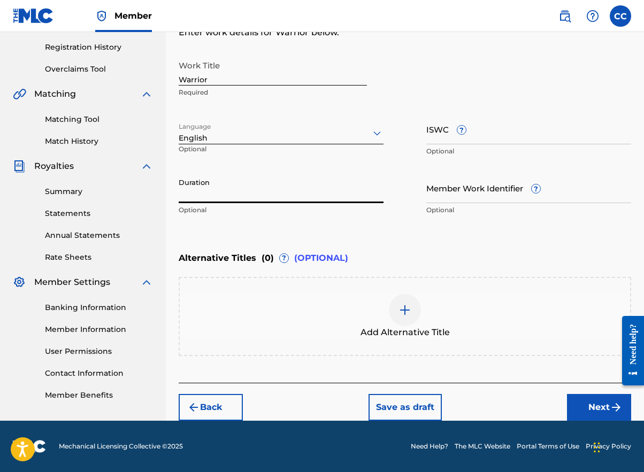
click at [280, 193] on input "Duration" at bounding box center [281, 188] width 205 height 30
type input "04:29"
click at [612, 414] on button "Next" at bounding box center [599, 407] width 64 height 27
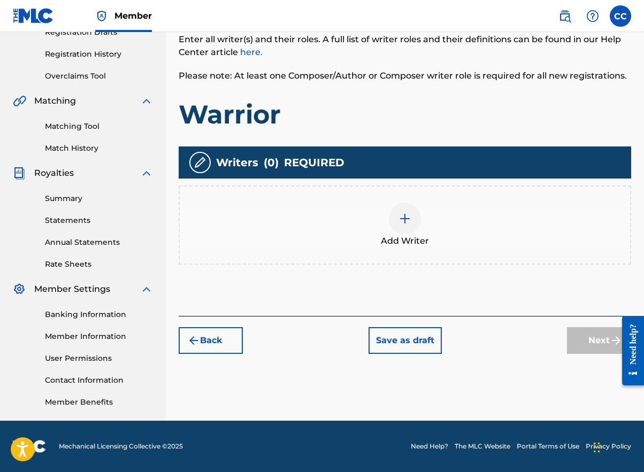
click at [402, 207] on div at bounding box center [405, 219] width 32 height 32
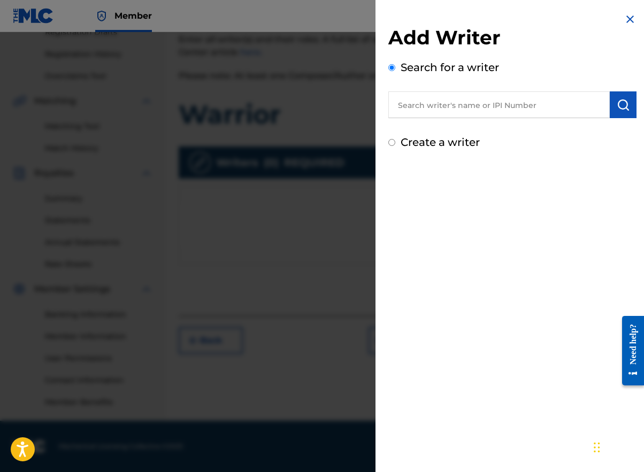
click at [493, 103] on input "text" at bounding box center [499, 104] width 222 height 27
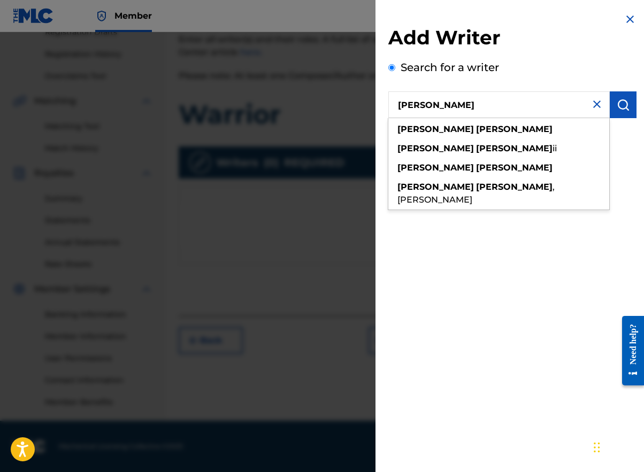
type input "[PERSON_NAME]"
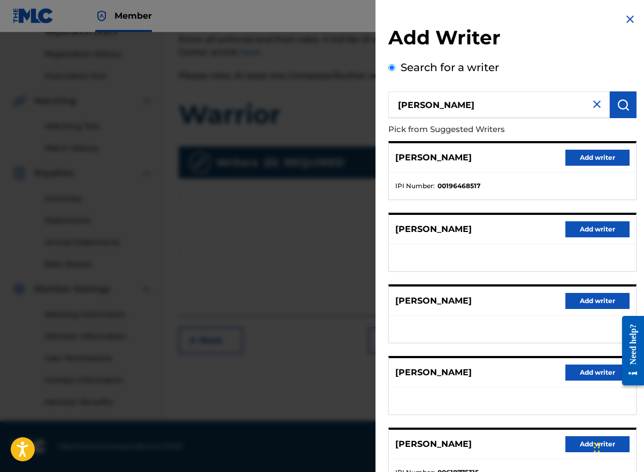
click at [592, 155] on button "Add writer" at bounding box center [598, 158] width 64 height 16
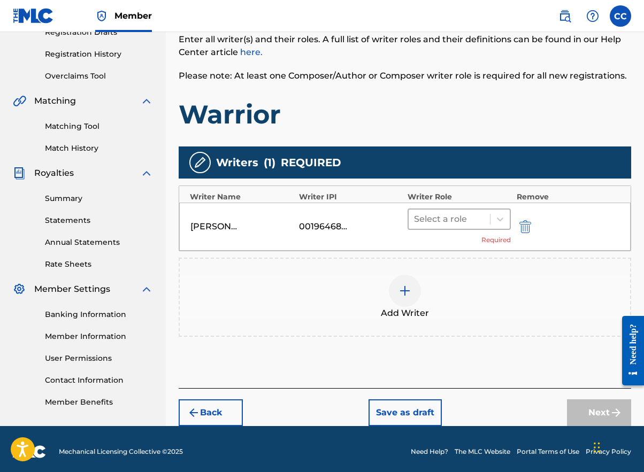
click at [482, 228] on div "Select a role" at bounding box center [449, 219] width 81 height 19
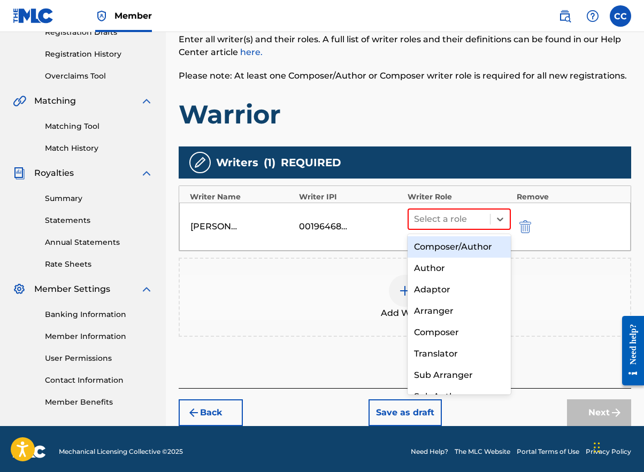
click at [464, 245] on div "Composer/Author" at bounding box center [459, 246] width 103 height 21
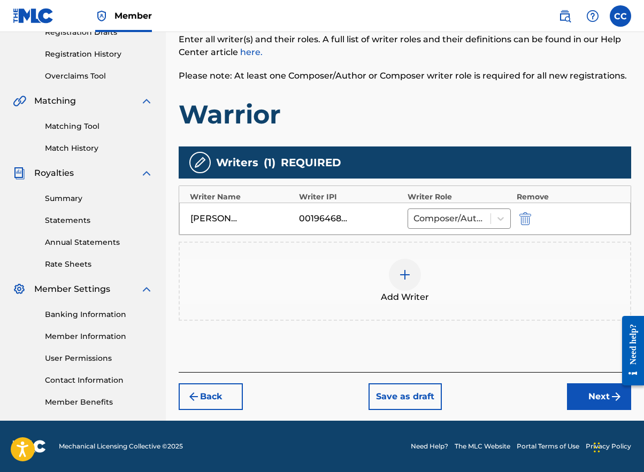
click at [590, 403] on button "Next" at bounding box center [599, 397] width 64 height 27
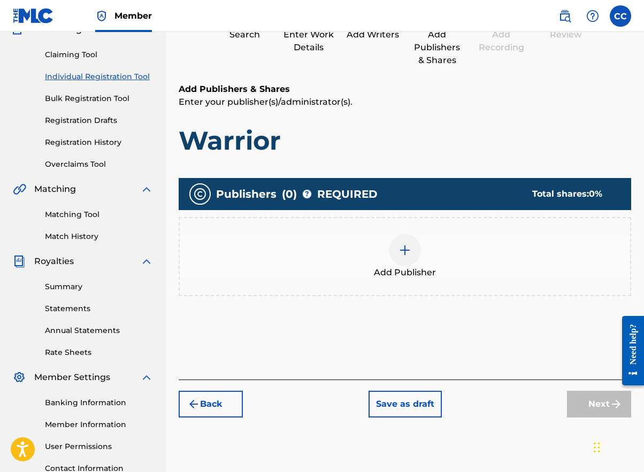
scroll to position [48, 0]
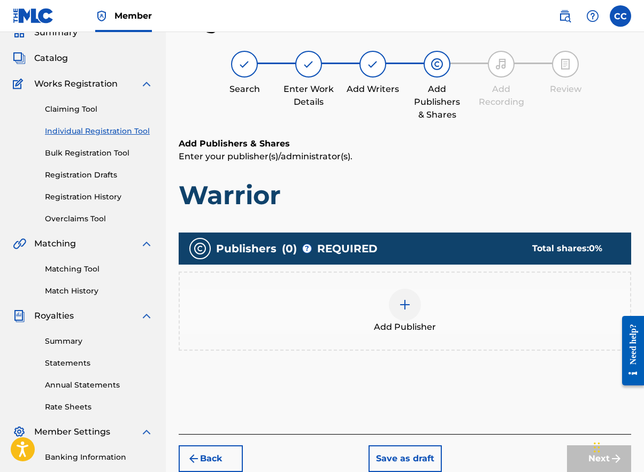
click at [396, 303] on div at bounding box center [405, 305] width 32 height 32
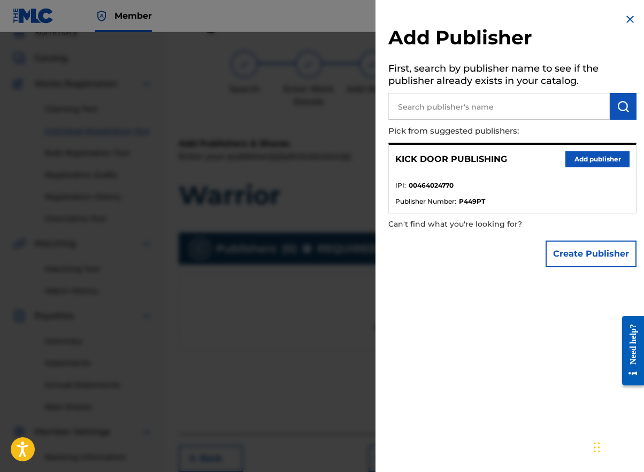
click at [605, 164] on button "Add publisher" at bounding box center [598, 159] width 64 height 16
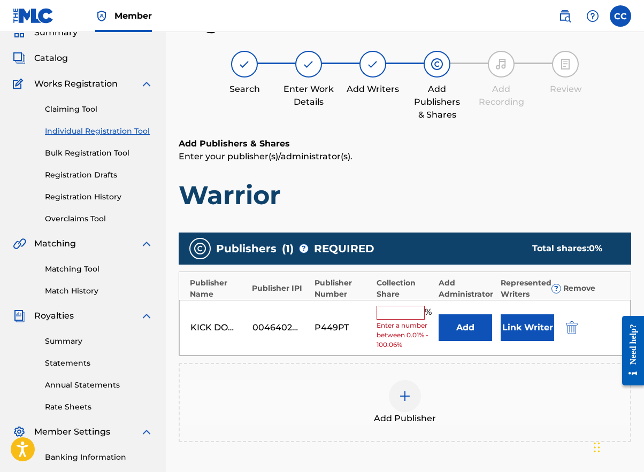
click at [405, 314] on input "text" at bounding box center [401, 313] width 48 height 14
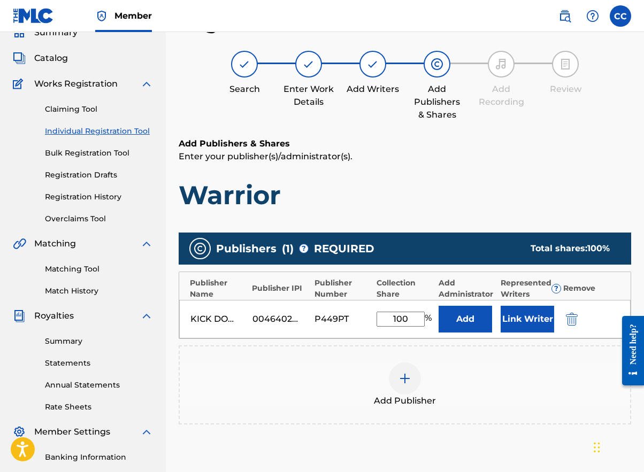
type input "100"
click at [533, 321] on button "Link Writer" at bounding box center [528, 319] width 54 height 27
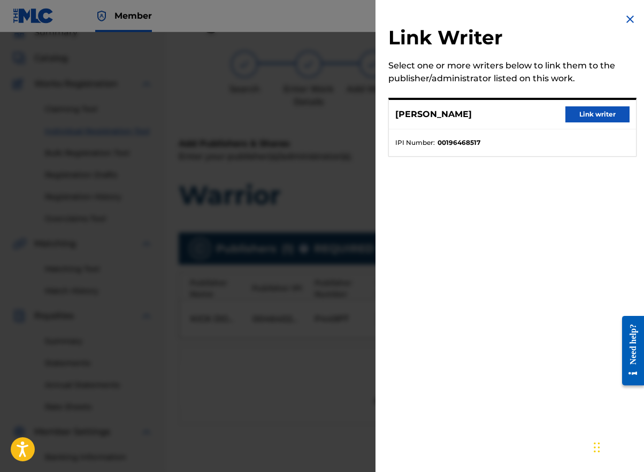
click at [591, 110] on button "Link writer" at bounding box center [598, 114] width 64 height 16
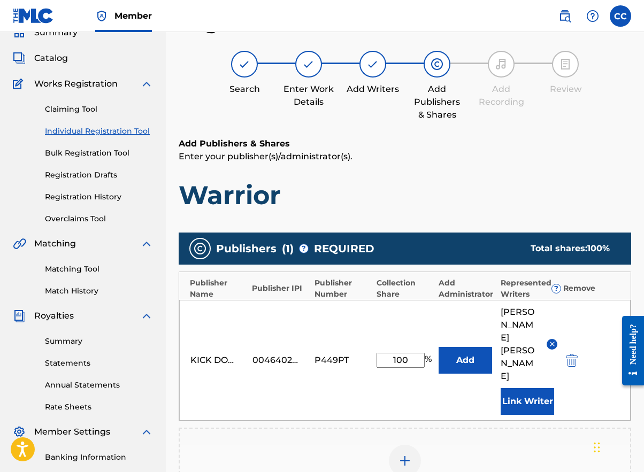
scroll to position [184, 0]
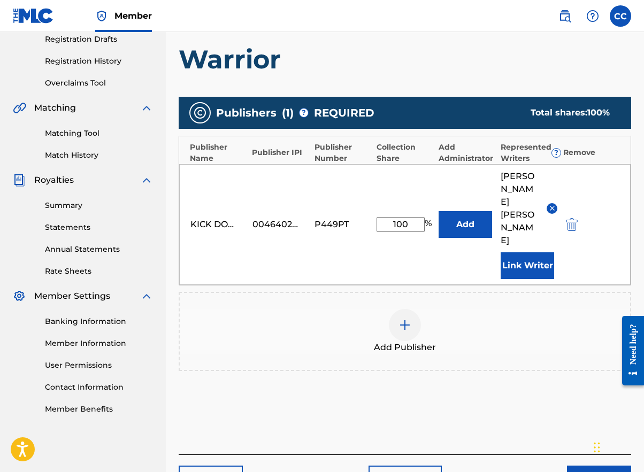
click at [585, 466] on button "Next" at bounding box center [599, 479] width 64 height 27
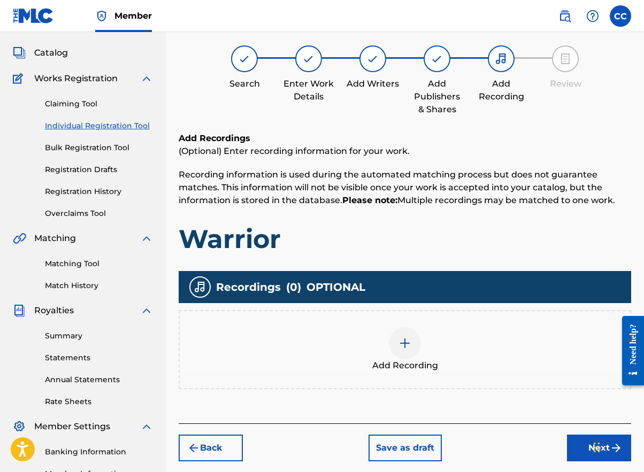
scroll to position [48, 0]
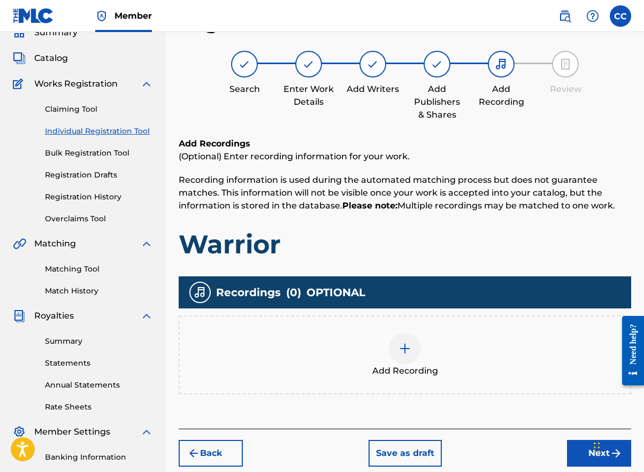
click at [419, 353] on div at bounding box center [405, 349] width 32 height 32
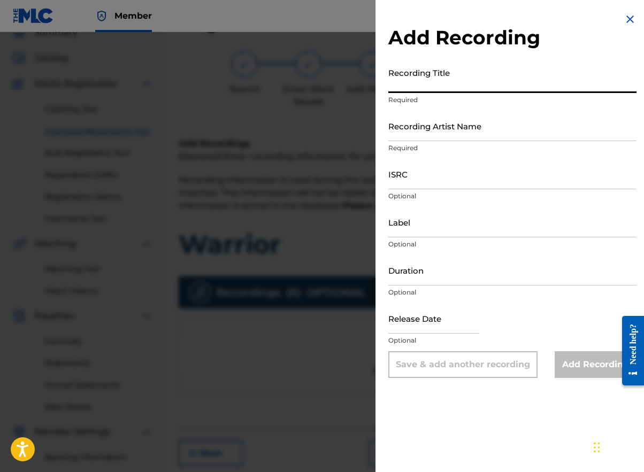
click at [416, 90] on input "Recording Title" at bounding box center [512, 78] width 248 height 30
paste input "Warrior"
type input "Warrior"
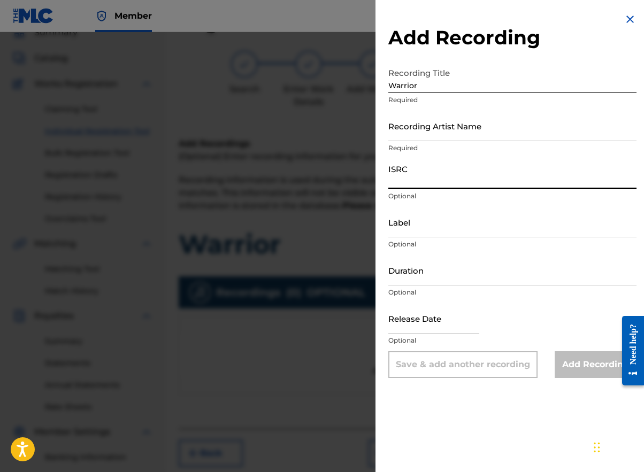
paste input "QZ6F81900037"
type input "QZ6F81900037"
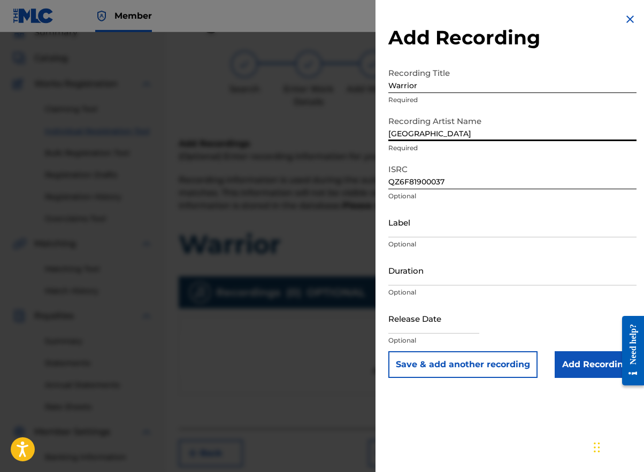
type input "[GEOGRAPHIC_DATA]"
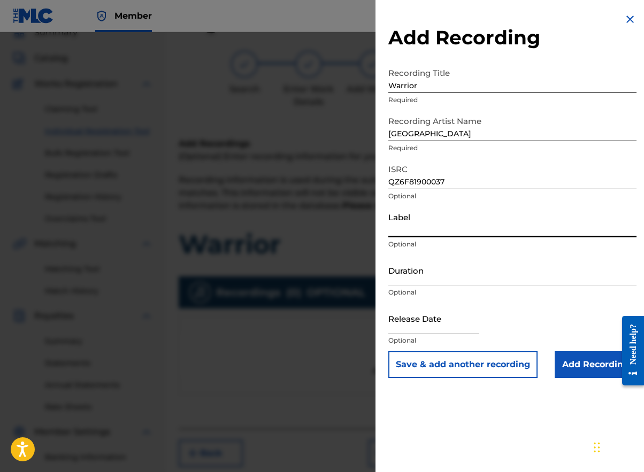
paste input "Dope House Records"
type input "Dope House Records"
paste input "[DATE]"
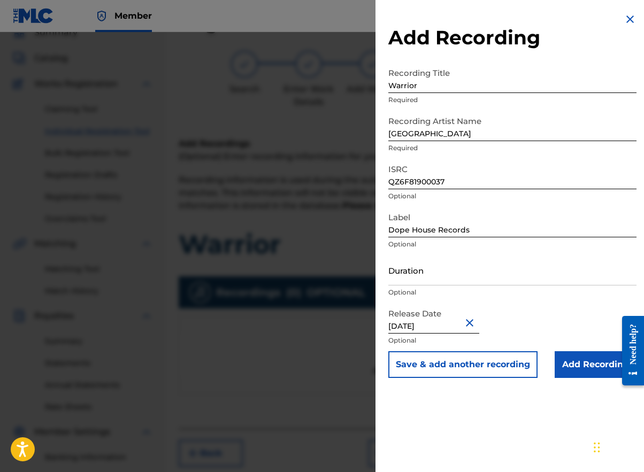
type input "[DATE]"
click at [426, 279] on input "Duration" at bounding box center [512, 270] width 248 height 30
type input "04:29"
click at [586, 364] on input "Add Recording" at bounding box center [596, 365] width 82 height 27
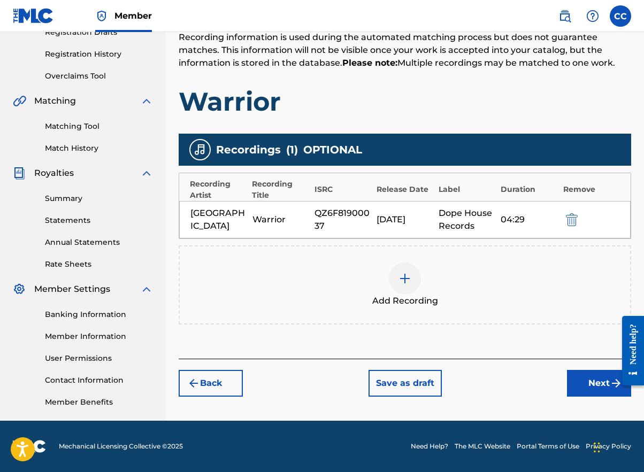
click at [578, 381] on button "Next" at bounding box center [599, 383] width 64 height 27
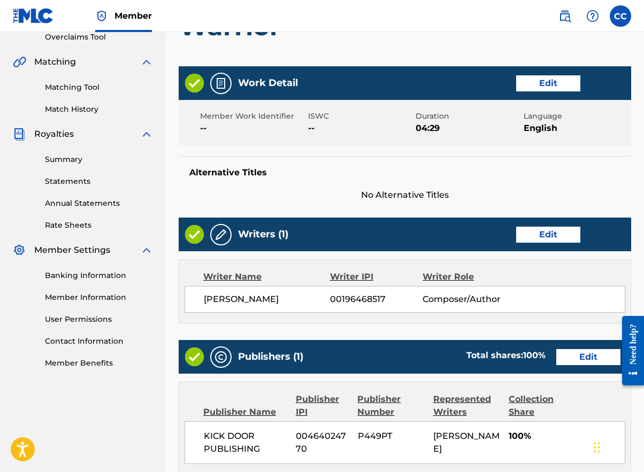
scroll to position [458, 0]
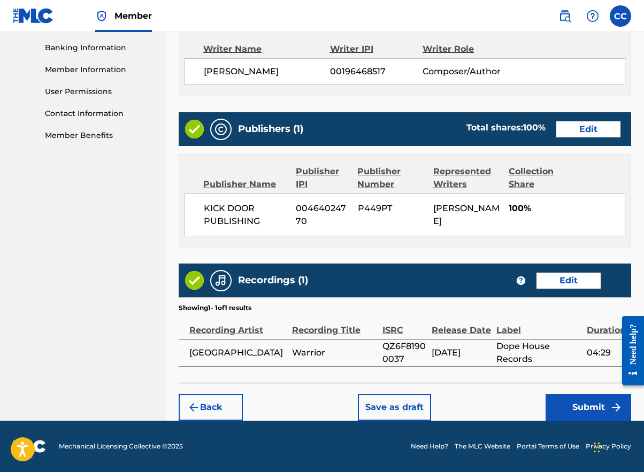
click at [550, 413] on button "Submit" at bounding box center [589, 407] width 86 height 27
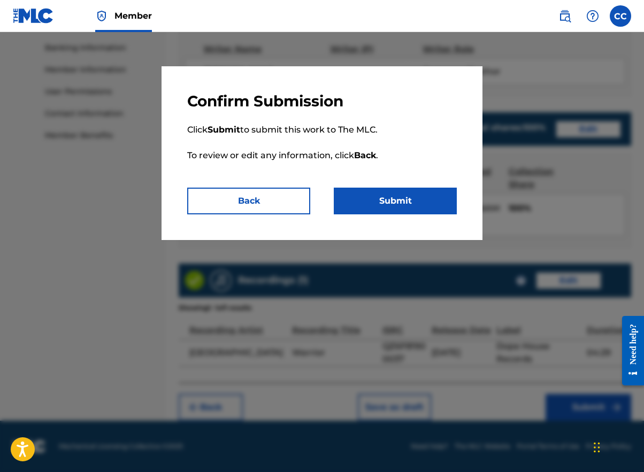
click at [361, 188] on button "Submit" at bounding box center [395, 201] width 123 height 27
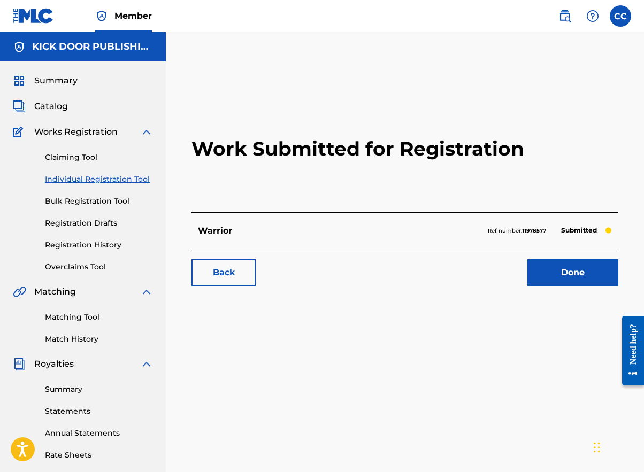
click at [579, 261] on link "Done" at bounding box center [573, 273] width 91 height 27
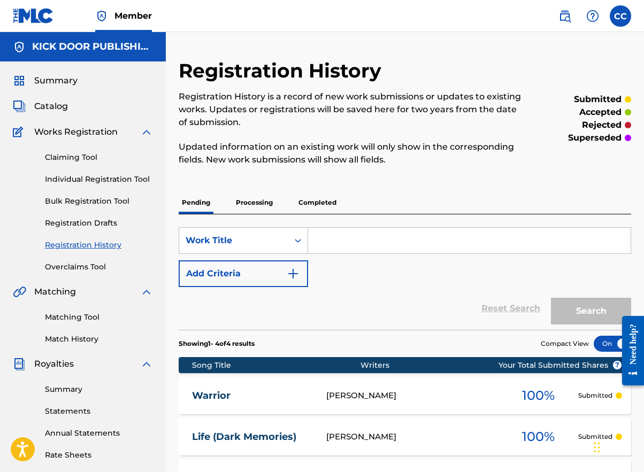
click at [91, 178] on link "Individual Registration Tool" at bounding box center [99, 179] width 108 height 11
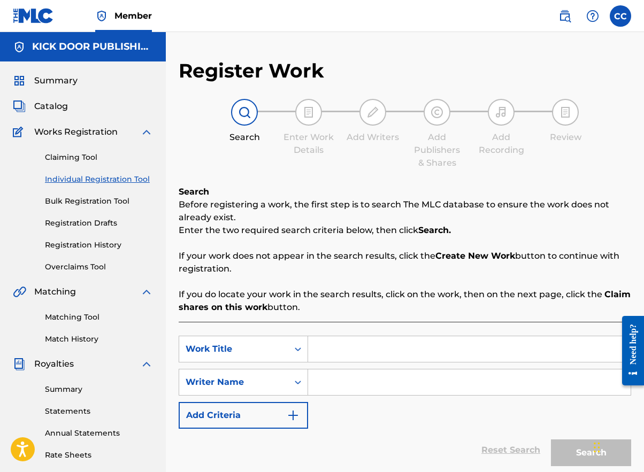
click at [94, 178] on link "Individual Registration Tool" at bounding box center [99, 179] width 108 height 11
click at [358, 350] on input "Search Form" at bounding box center [469, 350] width 323 height 26
paste input "Chill"
drag, startPoint x: 342, startPoint y: 349, endPoint x: 307, endPoint y: 350, distance: 35.3
click at [307, 350] on div "SearchWithCriteriae8ea0f28-baf1-41db-8c36-60568477a3fb Work Title Chill chill" at bounding box center [405, 349] width 453 height 27
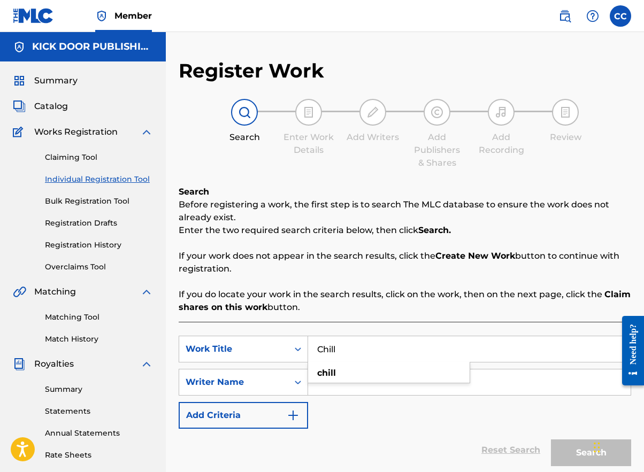
paste input "This is Screwston"
type input "This is Screwston"
drag, startPoint x: 417, startPoint y: 396, endPoint x: 416, endPoint y: 391, distance: 6.0
click at [418, 395] on div "SearchWithCriteriae8ea0f28-baf1-41db-8c36-60568477a3fb Work Title This is Screw…" at bounding box center [405, 382] width 453 height 93
click at [413, 387] on input "Search Form" at bounding box center [469, 383] width 323 height 26
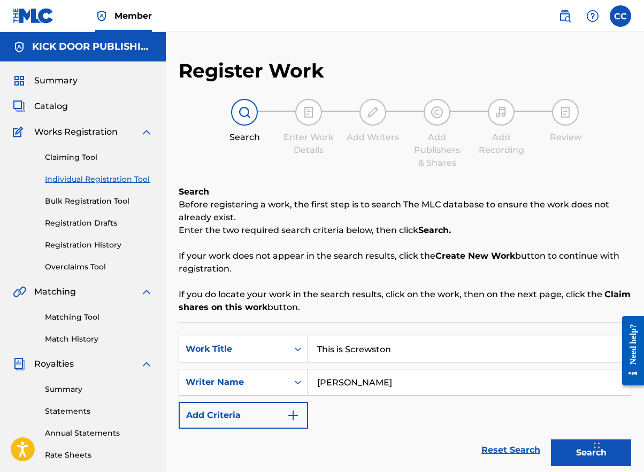
type input "[PERSON_NAME]"
click at [591, 453] on button "Search" at bounding box center [591, 453] width 80 height 27
click at [559, 454] on button "Search" at bounding box center [591, 453] width 80 height 27
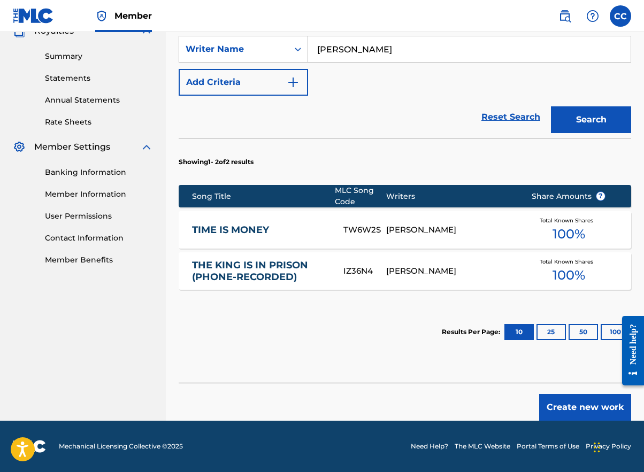
click at [597, 410] on button "Create new work" at bounding box center [585, 407] width 92 height 27
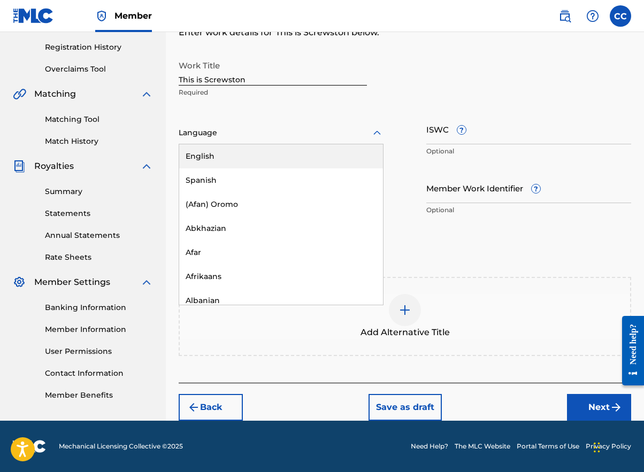
click at [264, 139] on div at bounding box center [281, 132] width 205 height 13
click at [263, 156] on div "English" at bounding box center [281, 156] width 204 height 24
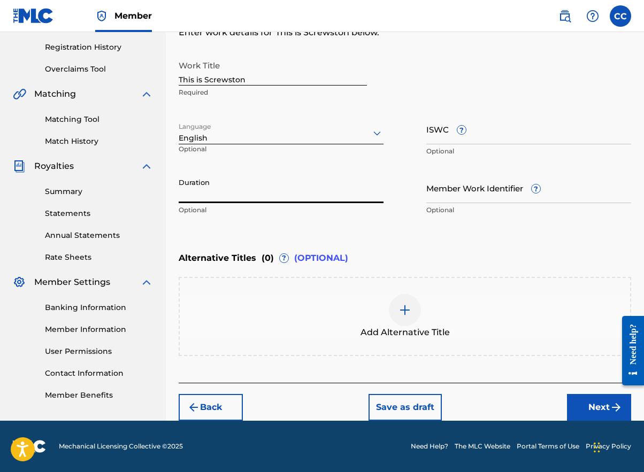
click at [235, 187] on input "Duration" at bounding box center [281, 188] width 205 height 30
type input "04:02"
click at [585, 399] on button "Next" at bounding box center [599, 407] width 64 height 27
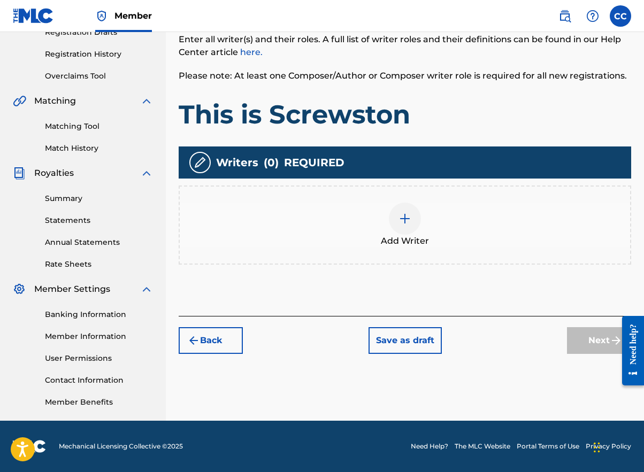
scroll to position [191, 0]
click at [419, 212] on div at bounding box center [405, 219] width 32 height 32
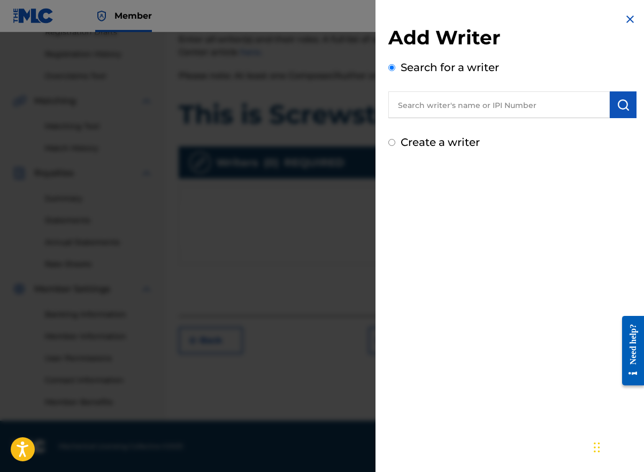
click at [439, 108] on input "text" at bounding box center [499, 104] width 222 height 27
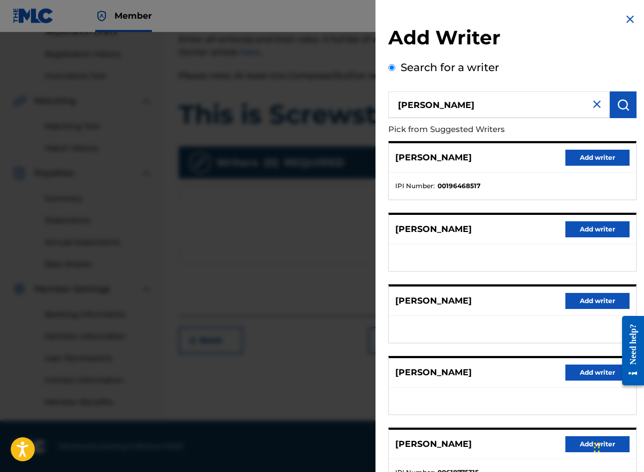
type input "[PERSON_NAME]"
click at [601, 165] on button "Add writer" at bounding box center [598, 158] width 64 height 16
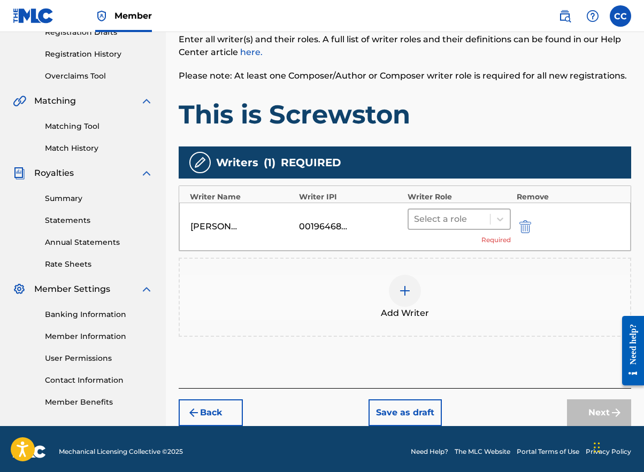
click at [449, 218] on div at bounding box center [449, 219] width 71 height 15
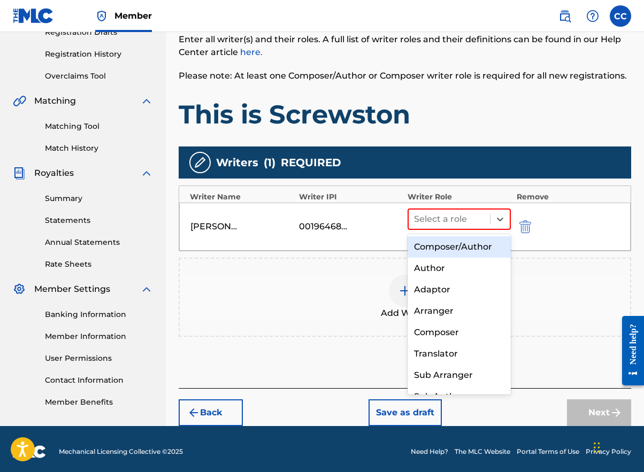
click at [448, 246] on div "Composer/Author" at bounding box center [459, 246] width 103 height 21
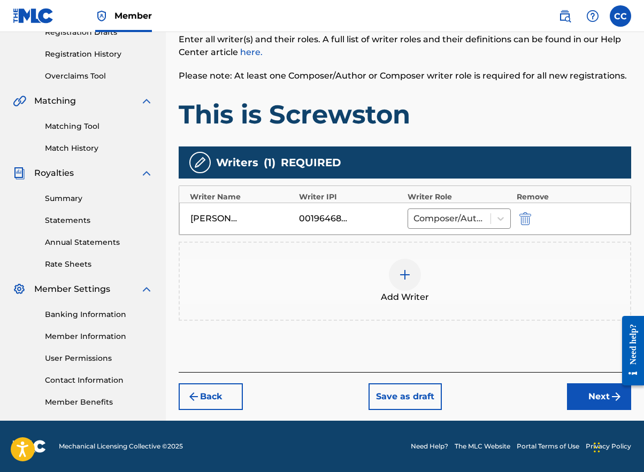
click at [584, 399] on button "Next" at bounding box center [599, 397] width 64 height 27
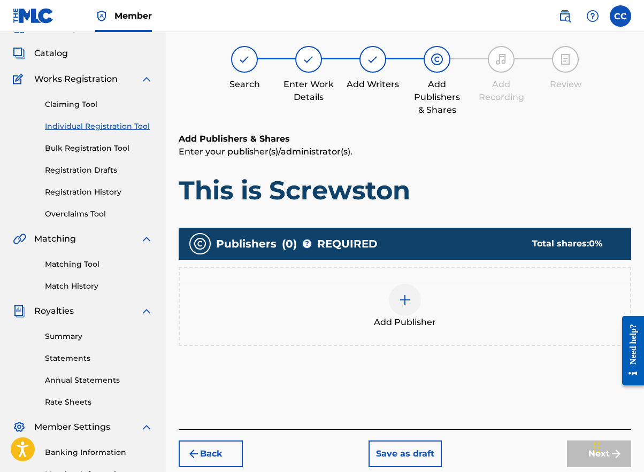
scroll to position [48, 0]
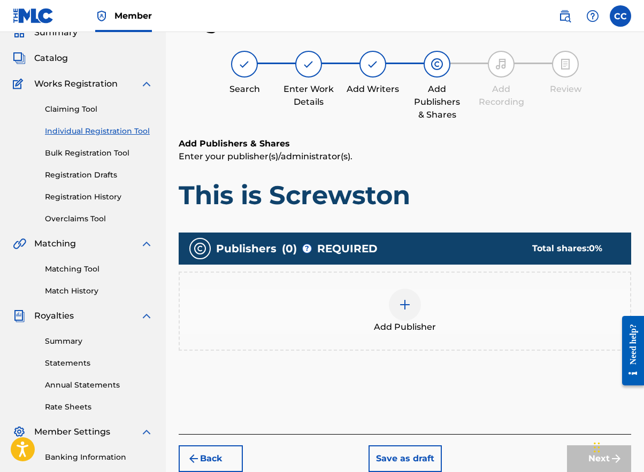
click at [413, 307] on div at bounding box center [405, 305] width 32 height 32
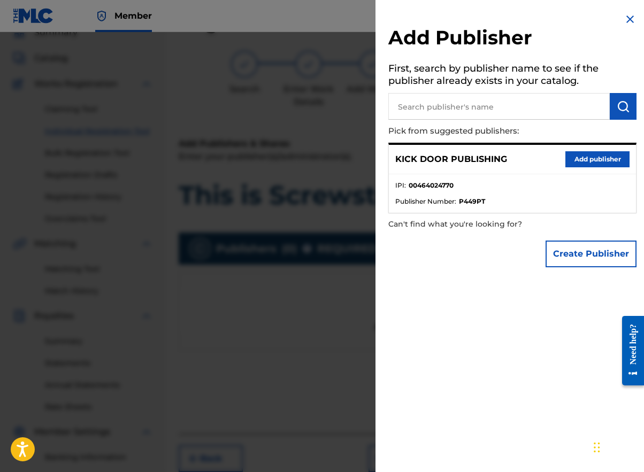
click at [589, 165] on button "Add publisher" at bounding box center [598, 159] width 64 height 16
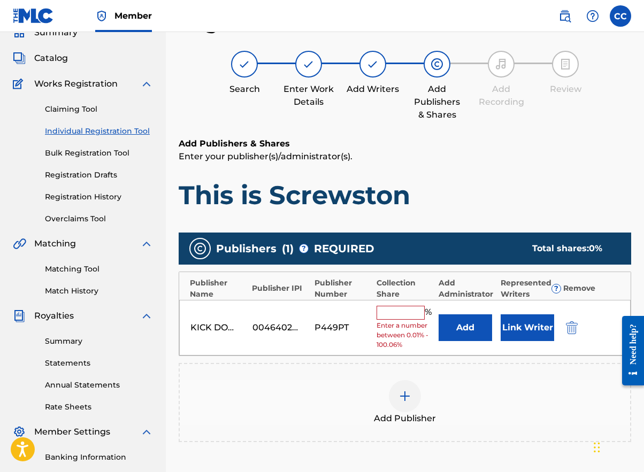
click at [419, 317] on input "text" at bounding box center [401, 313] width 48 height 14
type input "8"
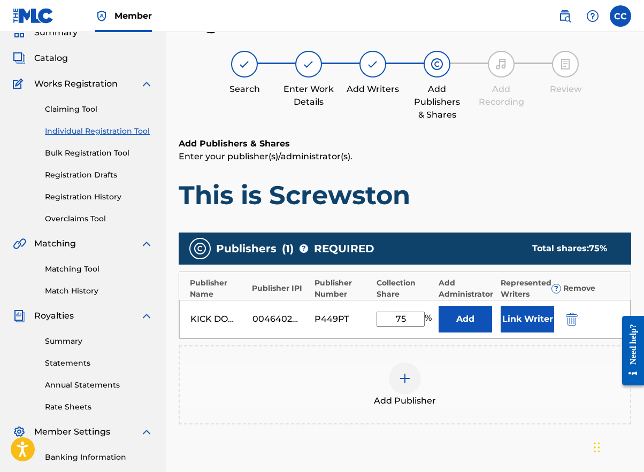
type input "75"
click at [535, 327] on button "Link Writer" at bounding box center [528, 319] width 54 height 27
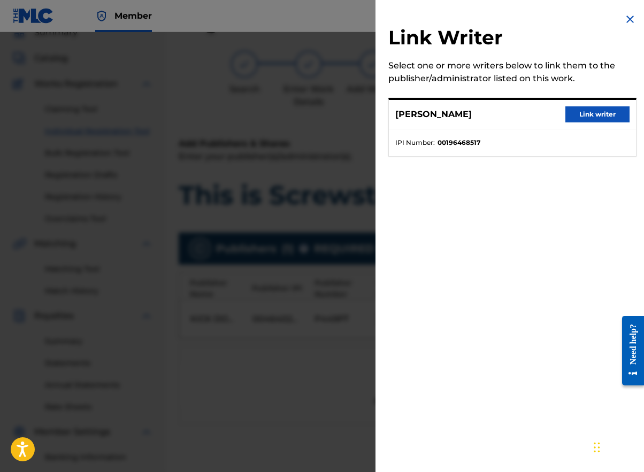
click at [596, 120] on button "Link writer" at bounding box center [598, 114] width 64 height 16
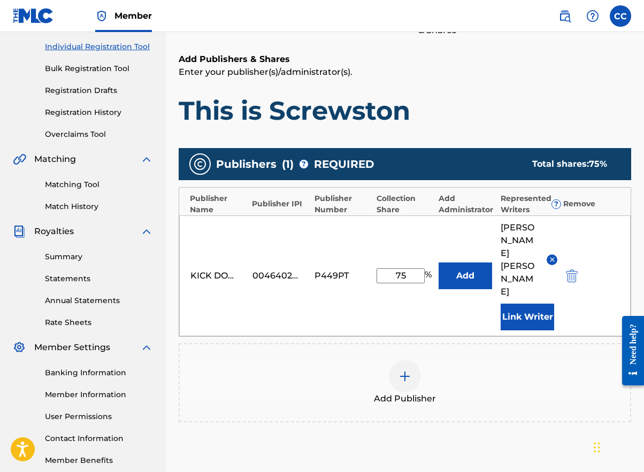
scroll to position [204, 0]
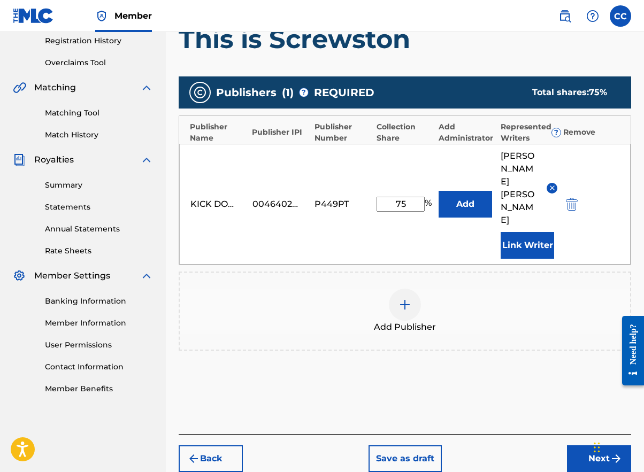
click at [219, 446] on button "Back" at bounding box center [211, 459] width 64 height 27
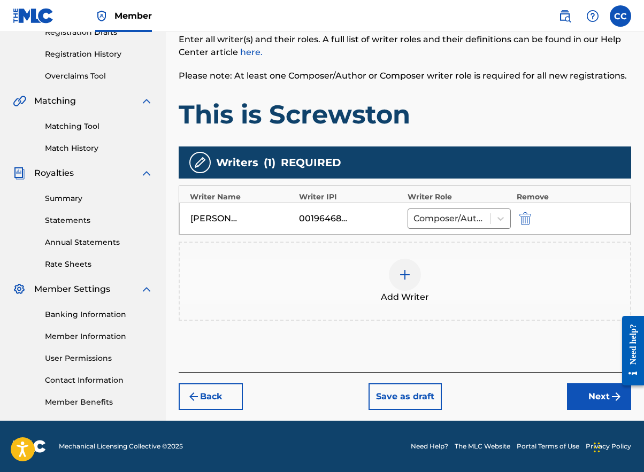
click at [405, 278] on img at bounding box center [405, 275] width 13 height 13
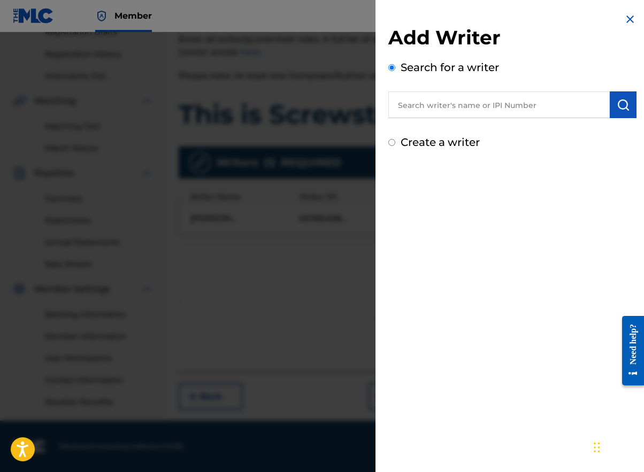
click at [484, 100] on input "text" at bounding box center [499, 104] width 222 height 27
type input "c"
click at [627, 19] on img at bounding box center [630, 19] width 13 height 13
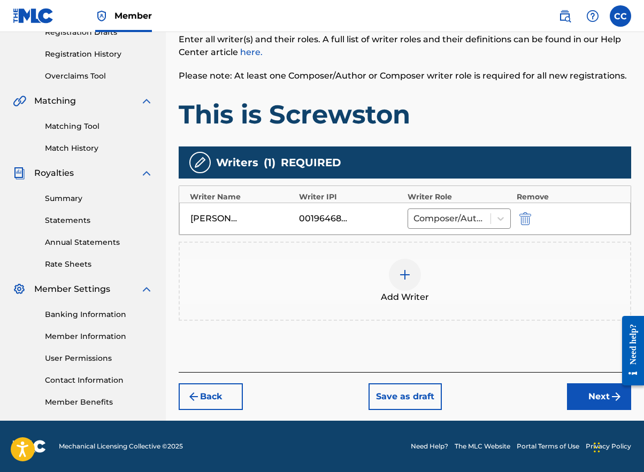
click at [604, 398] on button "Next" at bounding box center [599, 397] width 64 height 27
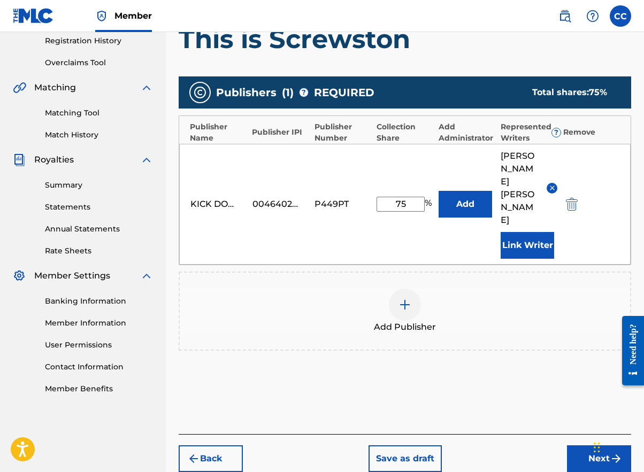
click at [615, 453] on img "submit" at bounding box center [616, 459] width 13 height 13
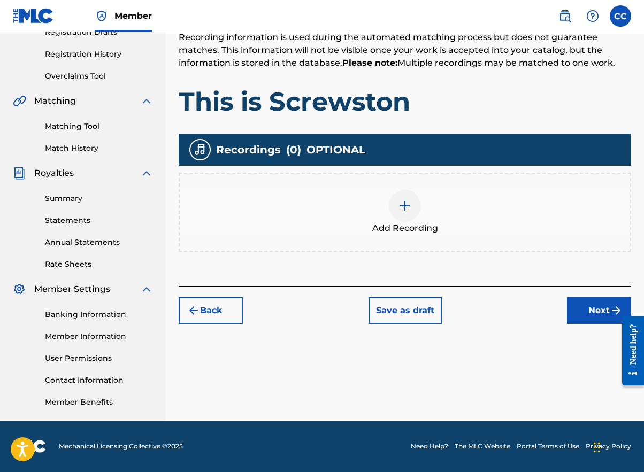
click at [392, 205] on div at bounding box center [405, 206] width 32 height 32
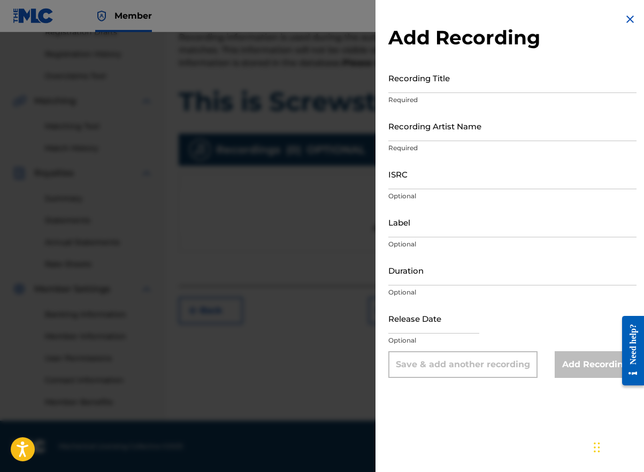
click at [448, 85] on input "Recording Title" at bounding box center [512, 78] width 248 height 30
paste input "This is Screwston"
type input "This is Screwston"
drag, startPoint x: 554, startPoint y: 146, endPoint x: 550, endPoint y: 142, distance: 5.7
click at [554, 146] on p "Required" at bounding box center [512, 148] width 248 height 10
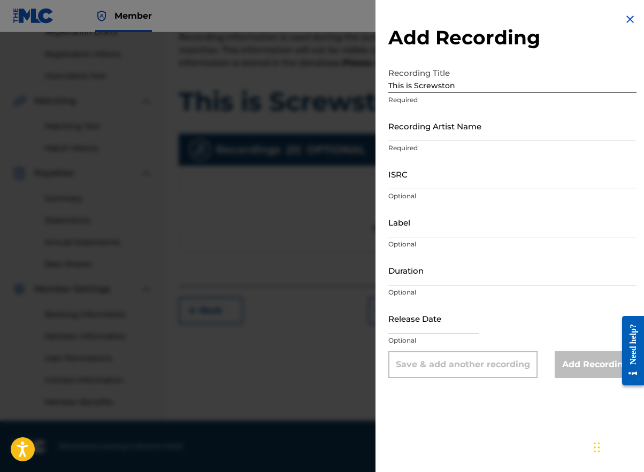
drag, startPoint x: 526, startPoint y: 128, endPoint x: 515, endPoint y: 155, distance: 28.8
click at [526, 128] on input "Recording Artist Name" at bounding box center [512, 126] width 248 height 30
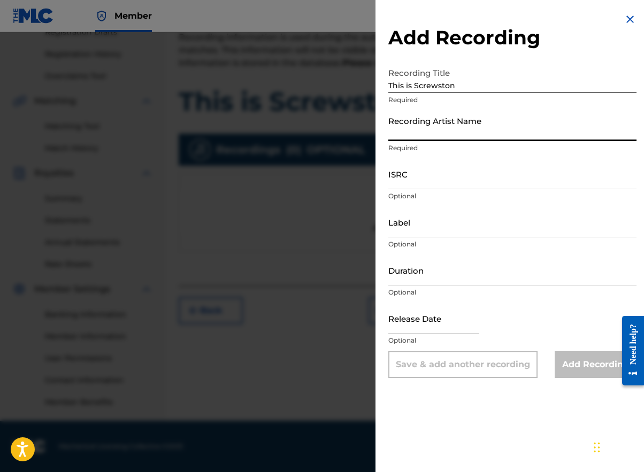
paste input "[GEOGRAPHIC_DATA]"
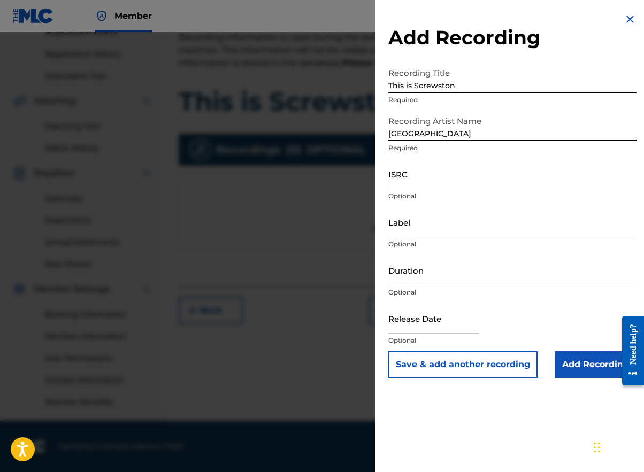
type input "[GEOGRAPHIC_DATA]"
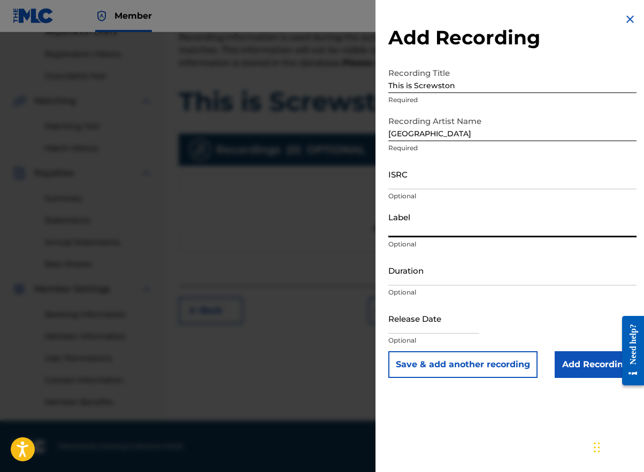
paste input "Dope House Records"
type input "Dope House Records"
click at [413, 326] on input "text" at bounding box center [433, 318] width 91 height 30
select select "7"
select select "2025"
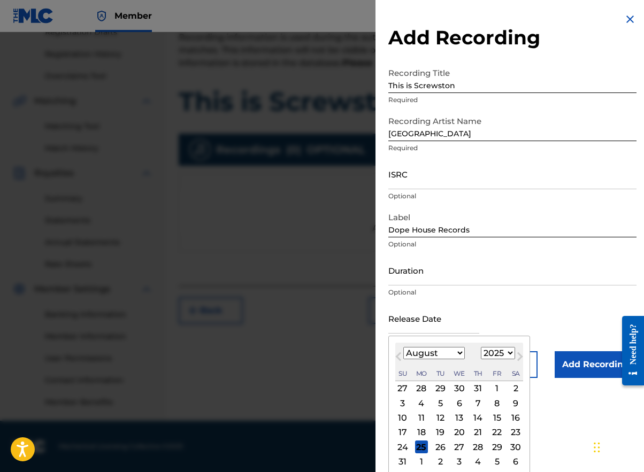
paste input "[DATE]"
type input "[DATE]"
select select "9"
select select "2018"
type input "[DATE]"
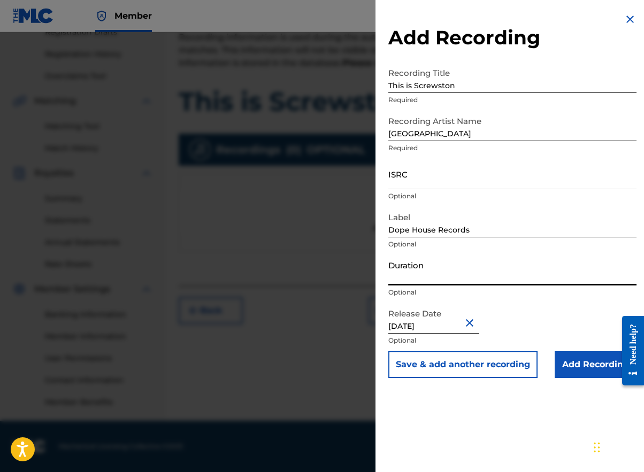
click at [428, 271] on input "Duration" at bounding box center [512, 270] width 248 height 30
type input "04:02"
click at [437, 182] on input "ISRC" at bounding box center [512, 174] width 248 height 30
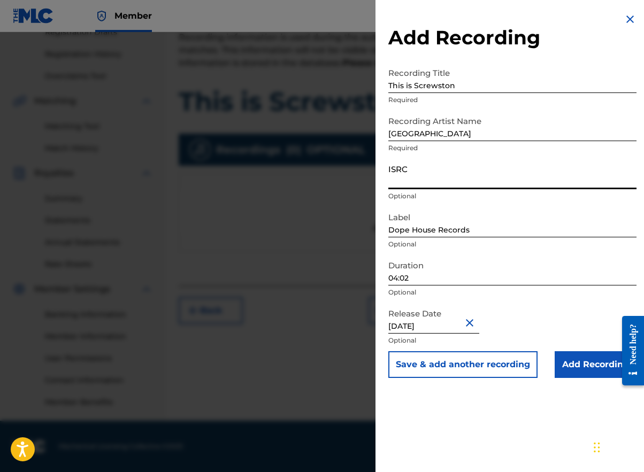
paste input "QZ6F81900041"
type input "QZ6F81900041"
click at [597, 362] on input "Add Recording" at bounding box center [596, 365] width 82 height 27
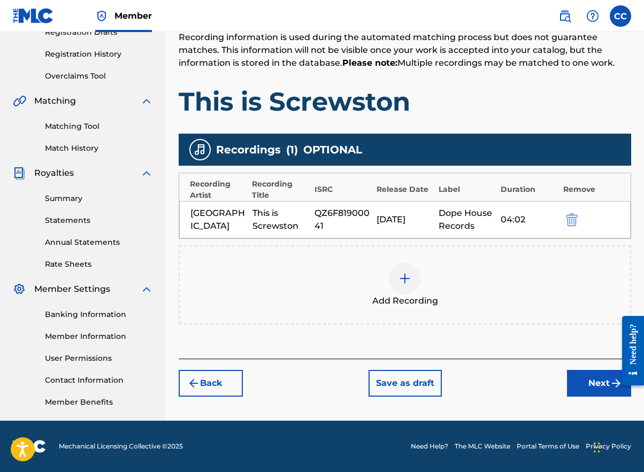
click at [597, 371] on button "Next" at bounding box center [599, 383] width 64 height 27
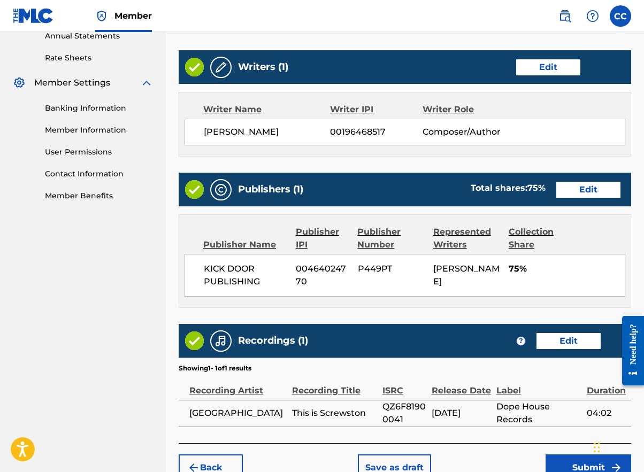
scroll to position [458, 0]
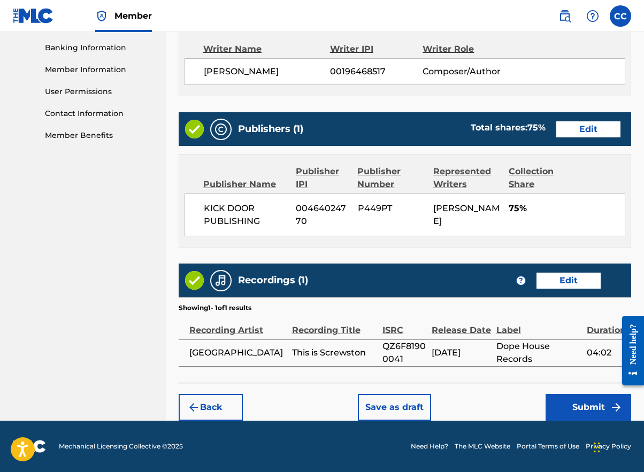
click at [592, 401] on button "Submit" at bounding box center [589, 407] width 86 height 27
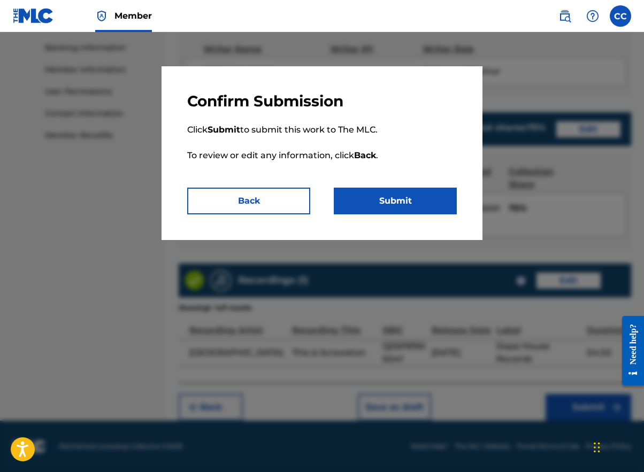
click at [416, 206] on button "Submit" at bounding box center [395, 201] width 123 height 27
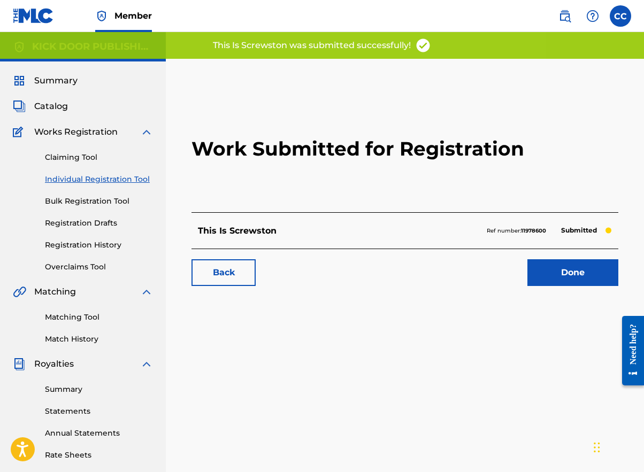
click at [548, 270] on link "Done" at bounding box center [573, 273] width 91 height 27
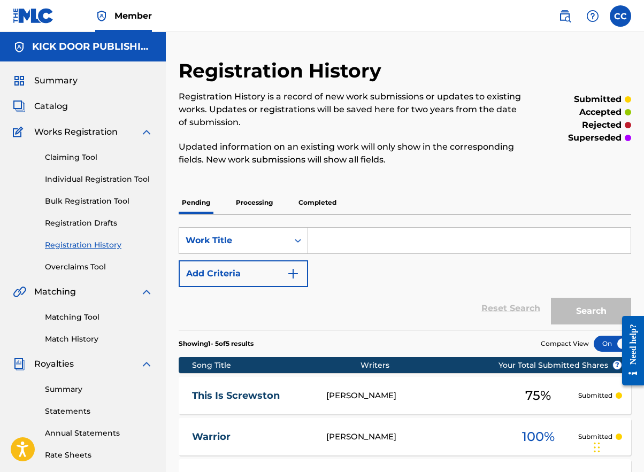
scroll to position [13, 0]
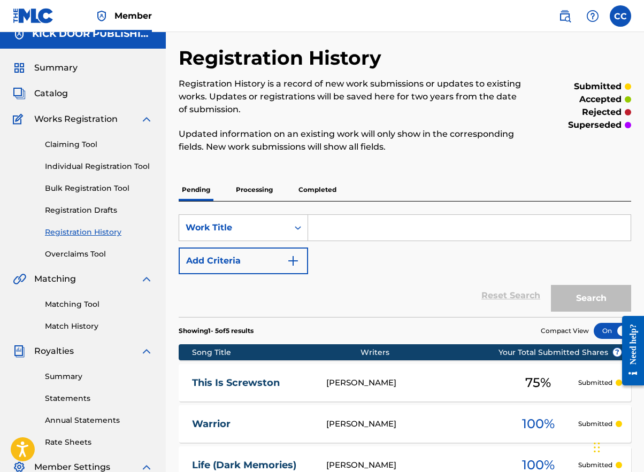
click at [121, 170] on link "Individual Registration Tool" at bounding box center [99, 166] width 108 height 11
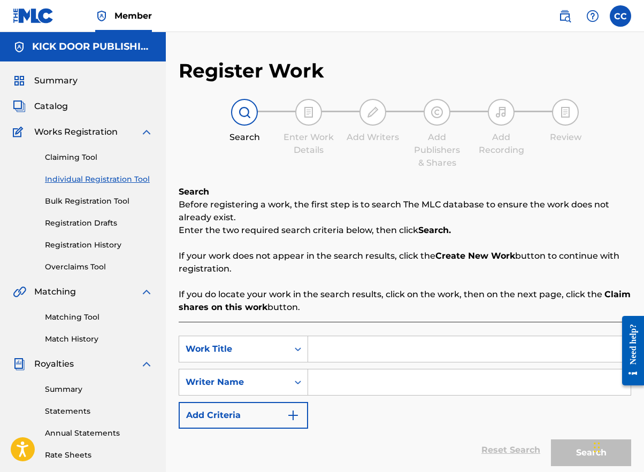
paste input "The Author - Screw Mix"
type input "The Author - Screw Mix"
click at [339, 383] on input "Search Form" at bounding box center [469, 383] width 323 height 26
click at [339, 381] on input "Search Form" at bounding box center [469, 383] width 323 height 26
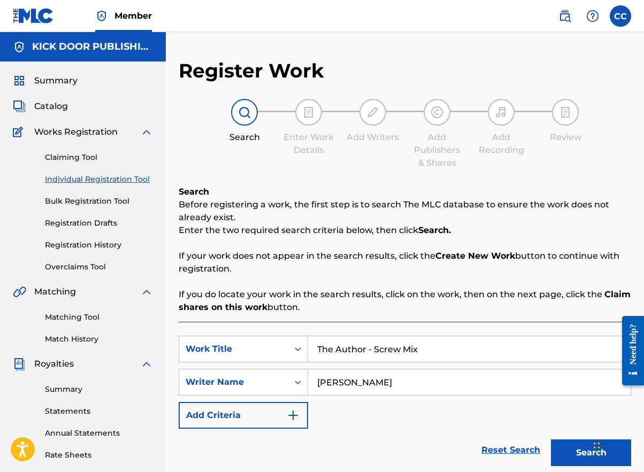
type input "[PERSON_NAME]"
drag, startPoint x: 339, startPoint y: 381, endPoint x: 577, endPoint y: 462, distance: 251.4
click at [577, 462] on button "Search" at bounding box center [591, 453] width 80 height 27
click at [566, 453] on button "Search" at bounding box center [591, 453] width 80 height 27
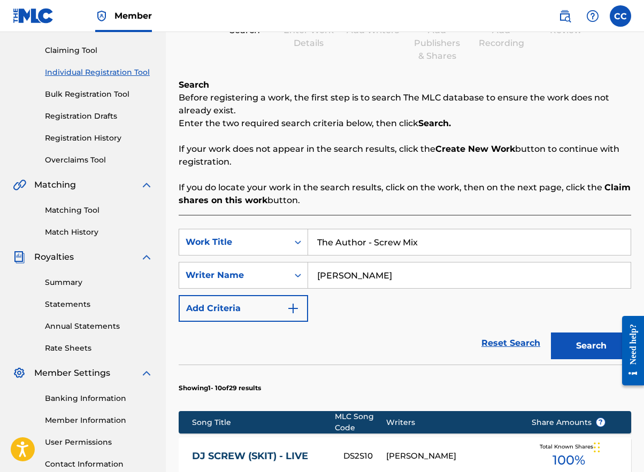
scroll to position [310, 0]
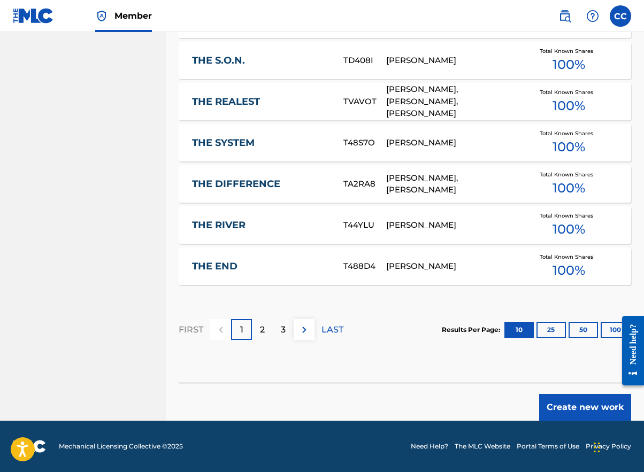
click at [558, 409] on button "Create new work" at bounding box center [585, 407] width 92 height 27
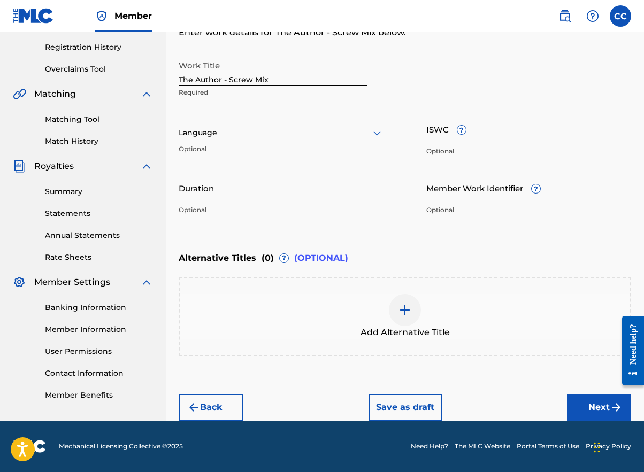
click at [263, 132] on div at bounding box center [281, 132] width 205 height 13
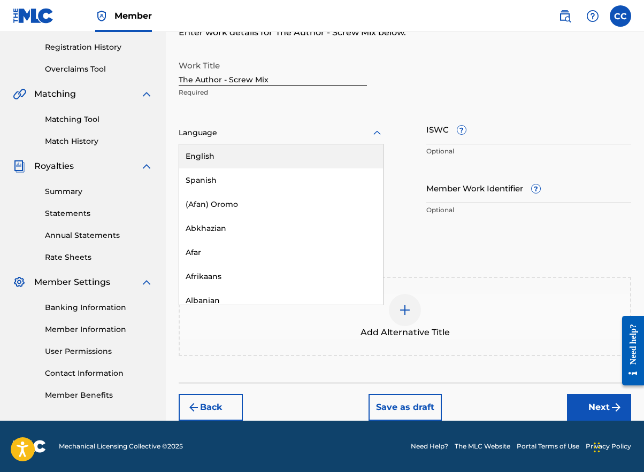
click at [247, 163] on div "English" at bounding box center [281, 156] width 204 height 24
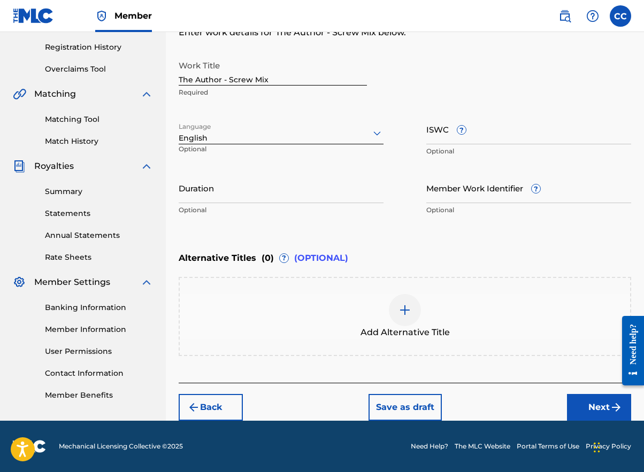
click at [441, 140] on input "ISWC ?" at bounding box center [528, 129] width 205 height 30
click at [260, 198] on input "Duration" at bounding box center [281, 188] width 205 height 30
type input "05:15"
click at [579, 396] on button "Next" at bounding box center [599, 407] width 64 height 27
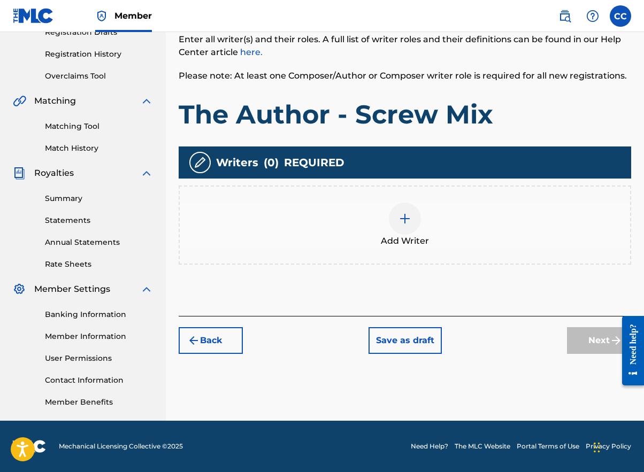
click at [407, 215] on img at bounding box center [405, 218] width 13 height 13
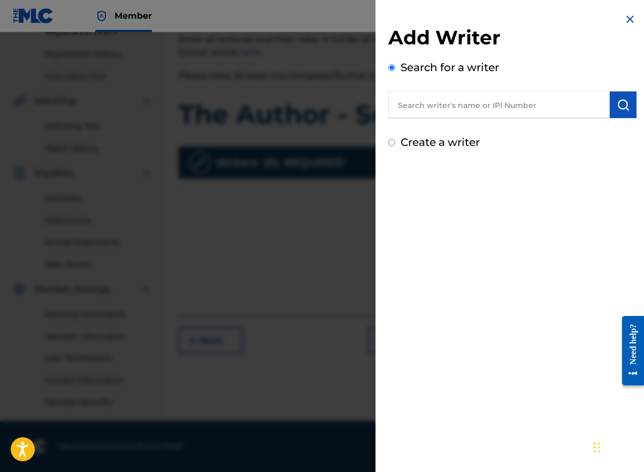
click at [431, 101] on input "text" at bounding box center [499, 104] width 222 height 27
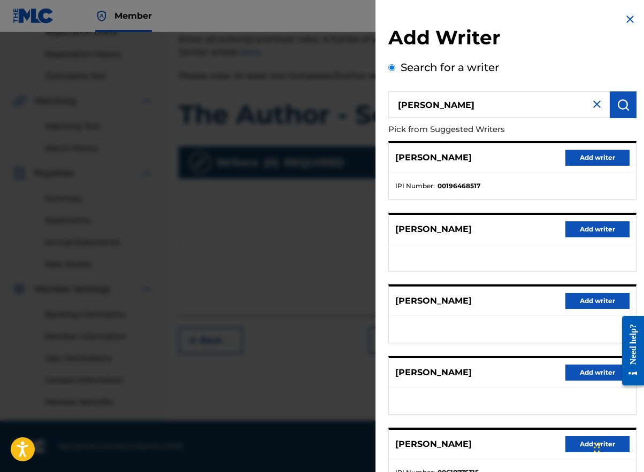
type input "[PERSON_NAME]"
click at [599, 161] on button "Add writer" at bounding box center [598, 158] width 64 height 16
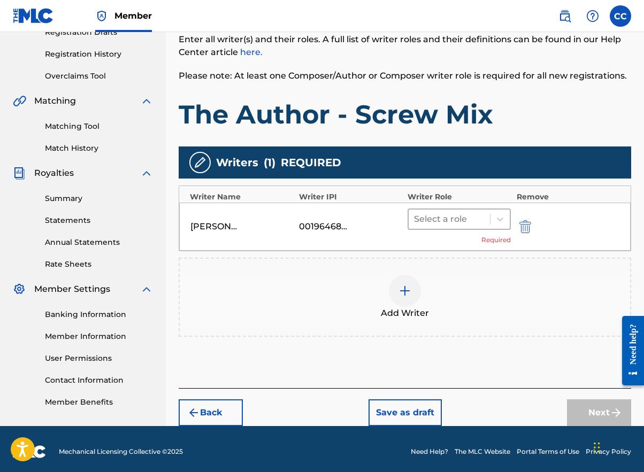
click at [489, 230] on div "Select a role Required" at bounding box center [459, 227] width 103 height 36
click at [489, 219] on div "Select a role" at bounding box center [449, 219] width 81 height 19
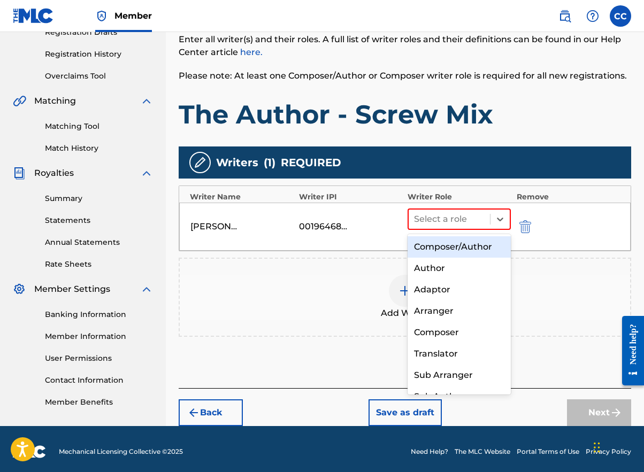
click at [480, 245] on div "Composer/Author" at bounding box center [459, 246] width 103 height 21
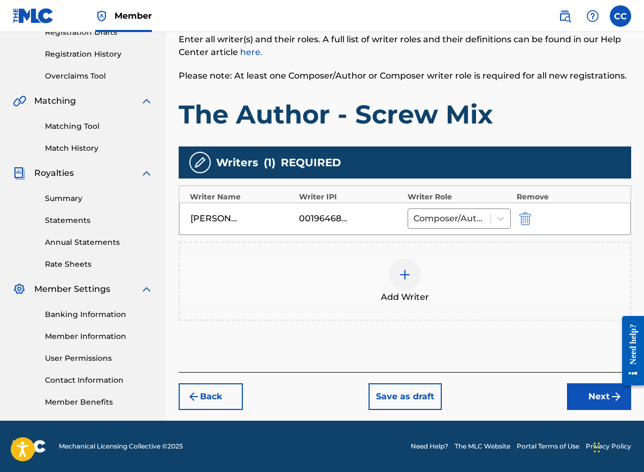
click at [608, 394] on button "Next" at bounding box center [599, 397] width 64 height 27
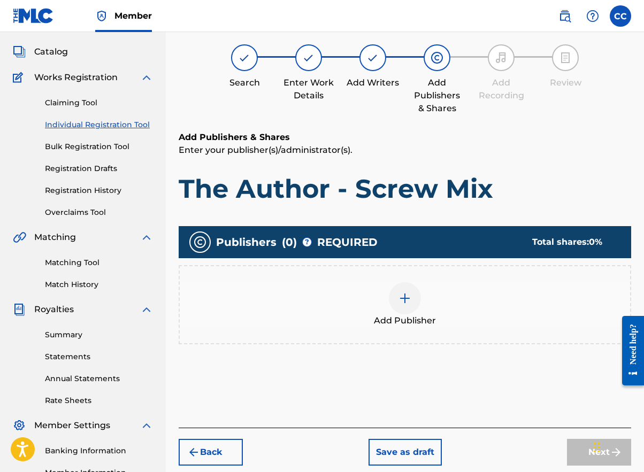
scroll to position [48, 0]
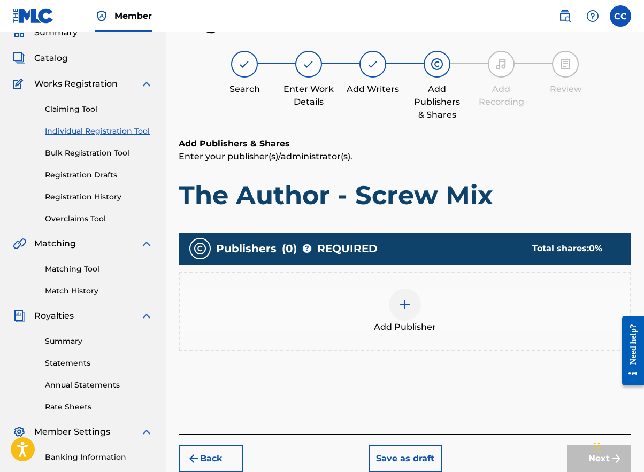
click at [410, 308] on img at bounding box center [405, 305] width 13 height 13
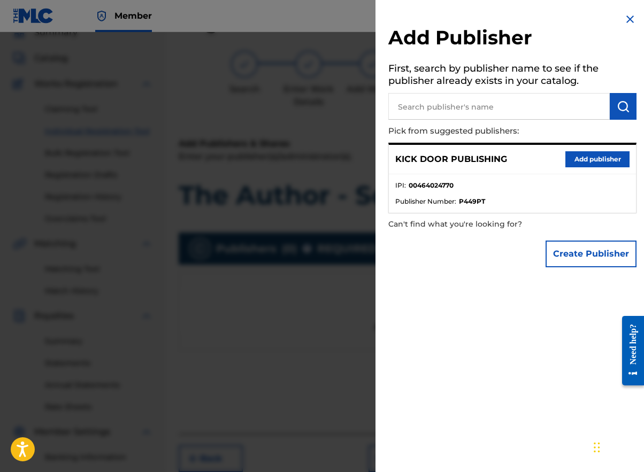
click at [574, 158] on button "Add publisher" at bounding box center [598, 159] width 64 height 16
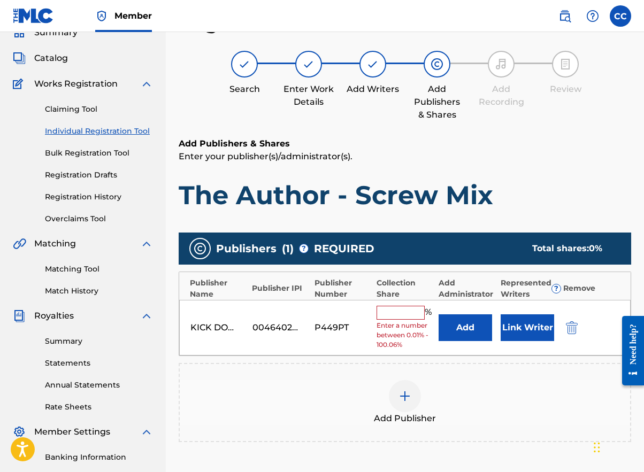
click at [418, 314] on input "text" at bounding box center [401, 313] width 48 height 14
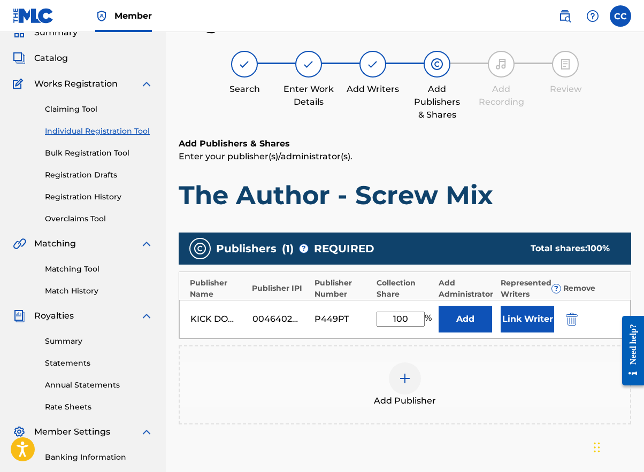
type input "100"
click at [523, 314] on button "Link Writer" at bounding box center [528, 319] width 54 height 27
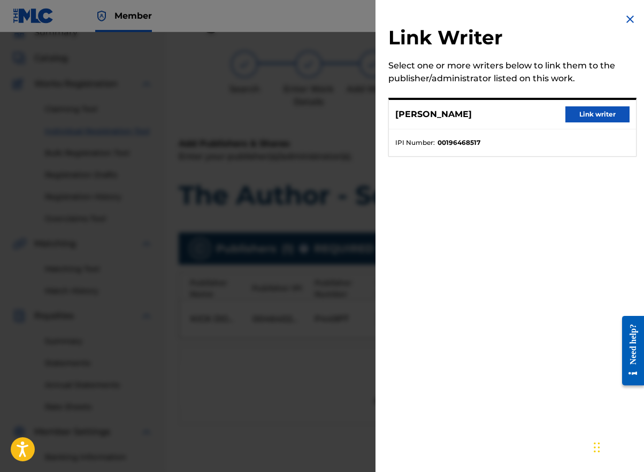
click at [584, 115] on button "Link writer" at bounding box center [598, 114] width 64 height 16
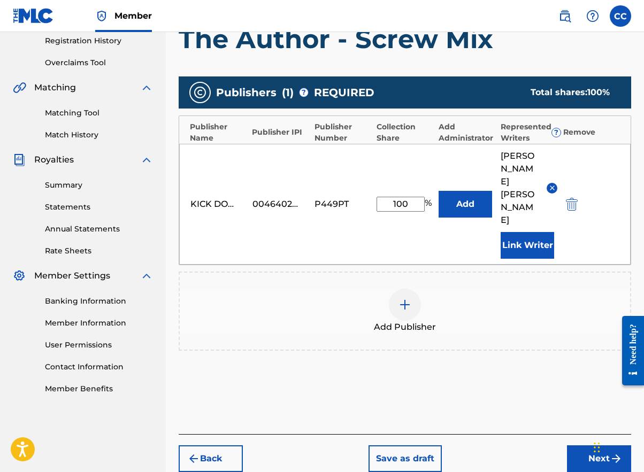
click at [585, 446] on button "Next" at bounding box center [599, 459] width 64 height 27
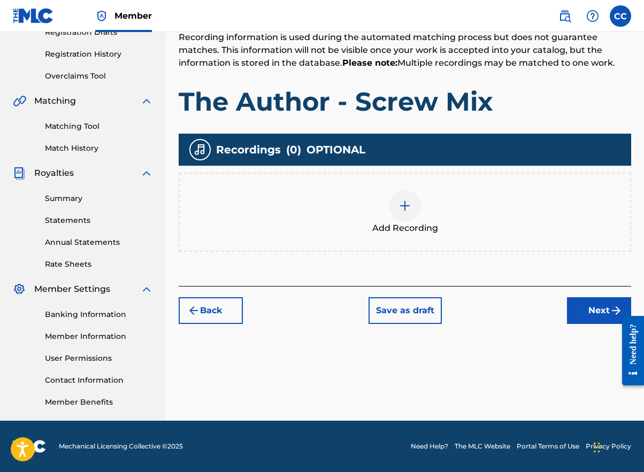
click at [403, 206] on img at bounding box center [405, 206] width 13 height 13
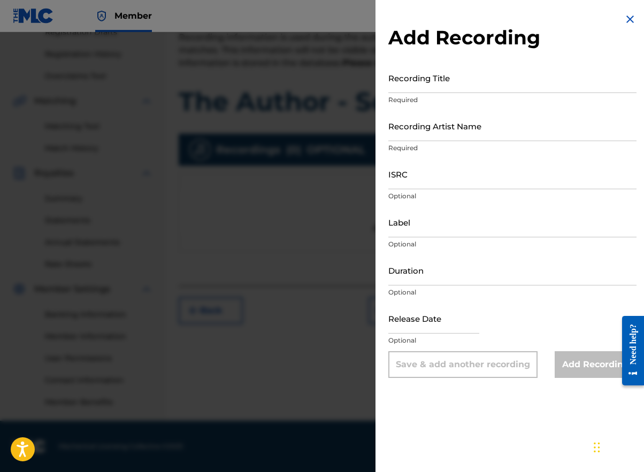
click at [484, 76] on input "Recording Title" at bounding box center [512, 78] width 248 height 30
paste input "The Author - Screw Mix"
type input "The Author - Screw Mix"
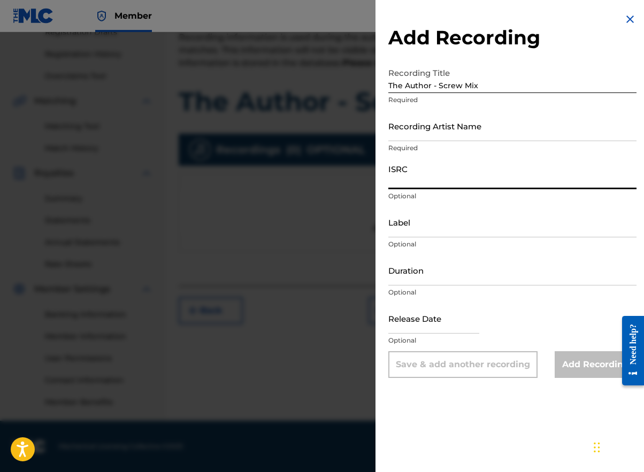
paste input "QZ6F81900042"
type input "QZ6F81900042"
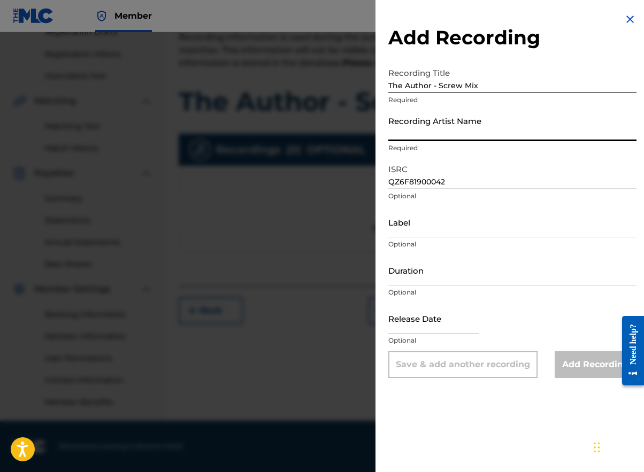
click at [408, 131] on input "Recording Artist Name" at bounding box center [512, 126] width 248 height 30
paste input "[GEOGRAPHIC_DATA]"
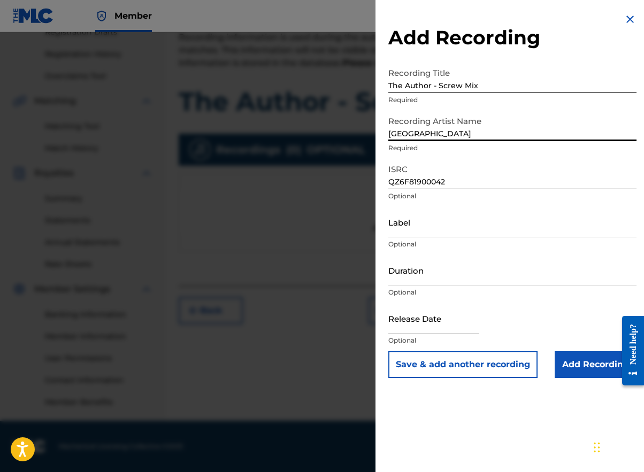
type input "[GEOGRAPHIC_DATA]"
click at [418, 234] on input "Label" at bounding box center [512, 222] width 248 height 30
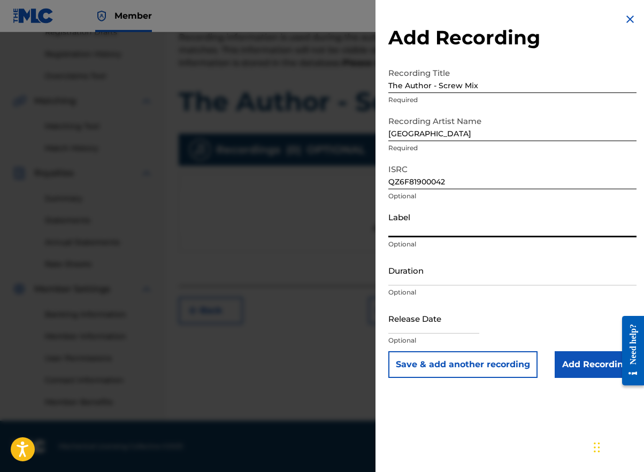
paste input "Dope House Records"
type input "Dope House Records"
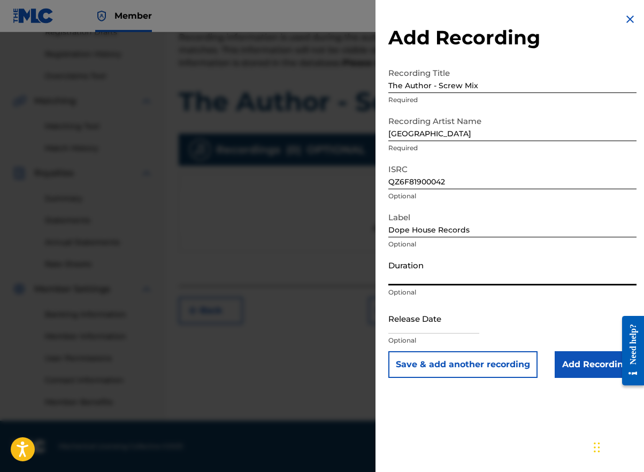
click at [425, 271] on input "Duration" at bounding box center [512, 270] width 248 height 30
type input "05:15"
click at [432, 301] on div "Duration 05:15 Optional" at bounding box center [512, 279] width 248 height 48
click at [437, 316] on input "text" at bounding box center [433, 318] width 91 height 30
select select "7"
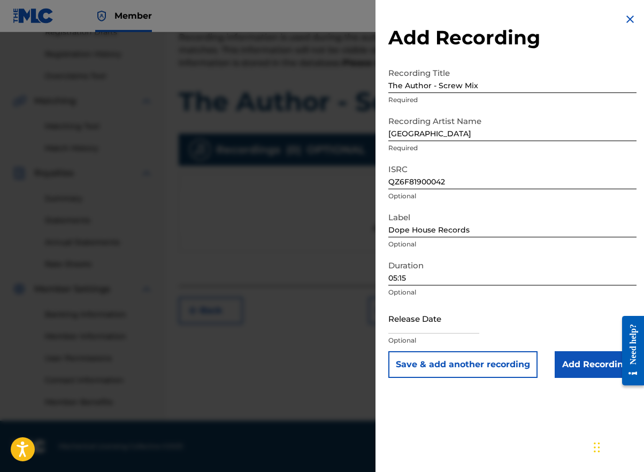
select select "2025"
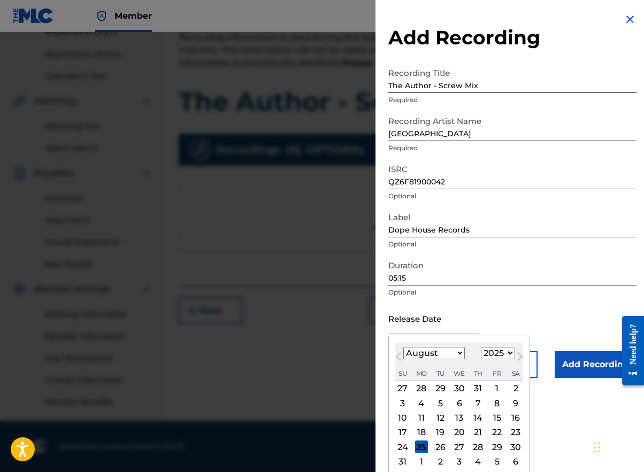
paste input "[DATE]"
type input "[DATE]"
select select "9"
select select "2018"
type input "[DATE]"
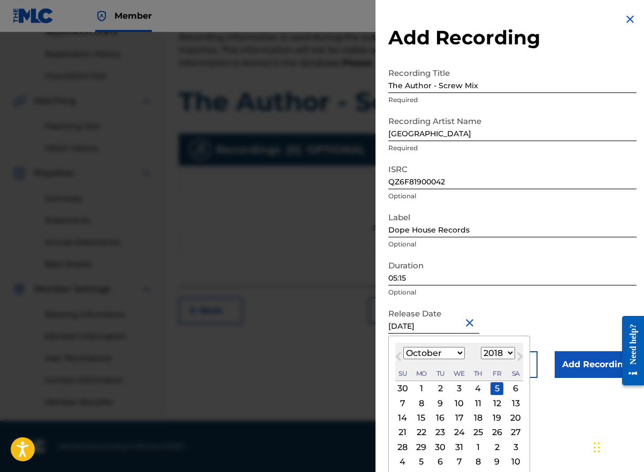
click at [552, 310] on div "Release Date [DATE] [DATE] Previous Month Next Month [DATE] January February Ma…" at bounding box center [512, 327] width 248 height 48
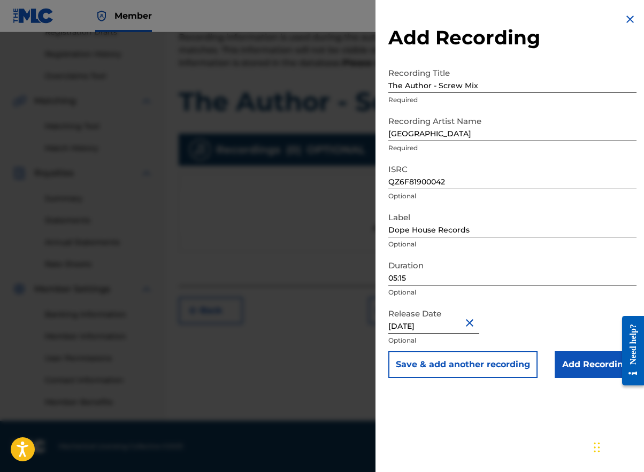
drag, startPoint x: 566, startPoint y: 348, endPoint x: 575, endPoint y: 362, distance: 17.1
click at [566, 350] on div "Release Date [DATE] Optional" at bounding box center [512, 327] width 248 height 48
click at [579, 368] on input "Add Recording" at bounding box center [596, 365] width 82 height 27
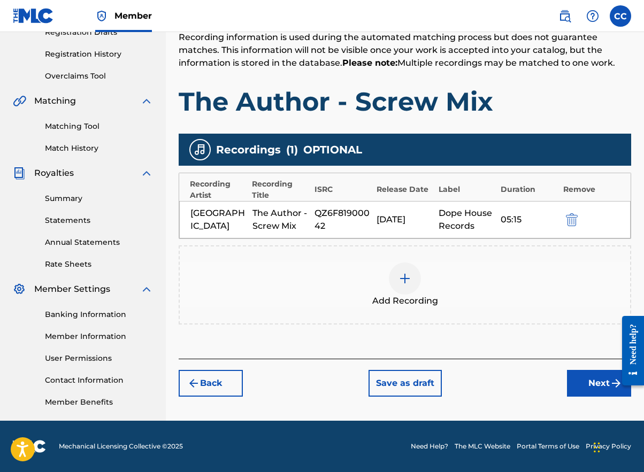
click at [590, 378] on button "Next" at bounding box center [599, 383] width 64 height 27
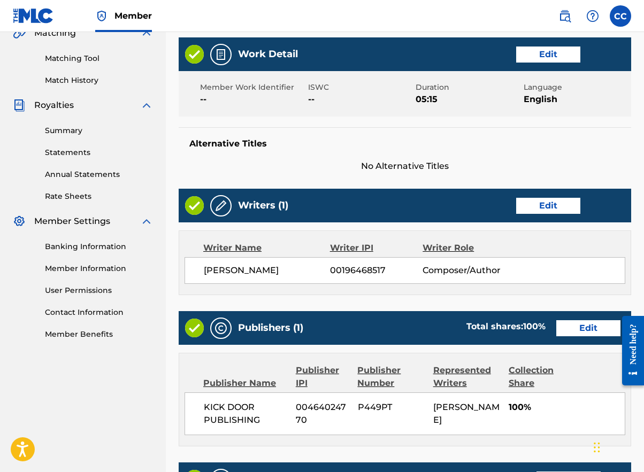
scroll to position [458, 0]
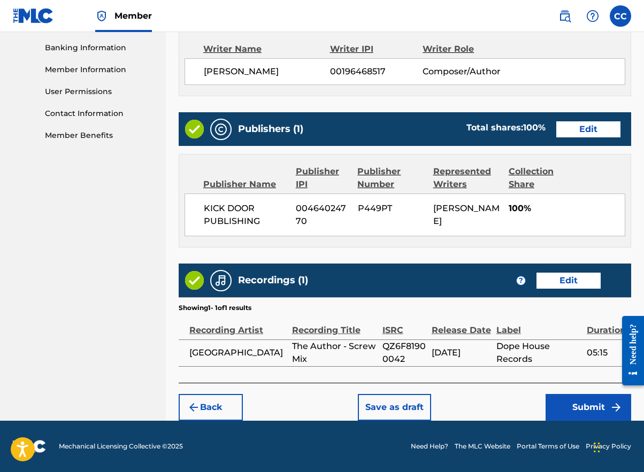
click at [556, 406] on button "Submit" at bounding box center [589, 407] width 86 height 27
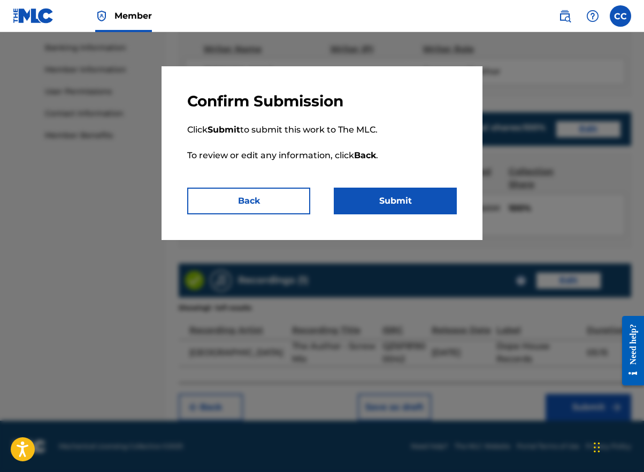
click at [413, 204] on button "Submit" at bounding box center [395, 201] width 123 height 27
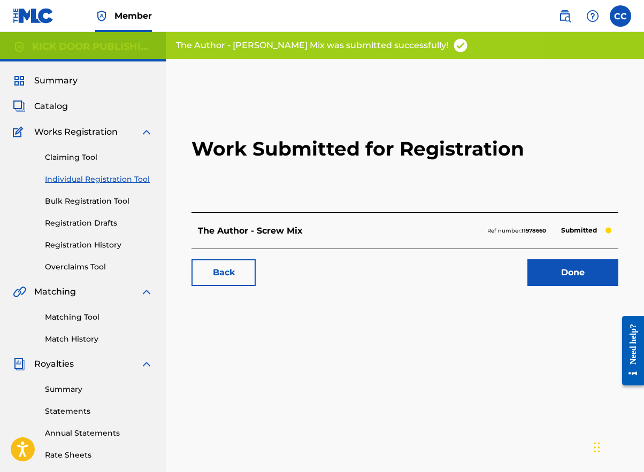
click at [571, 277] on link "Done" at bounding box center [573, 273] width 91 height 27
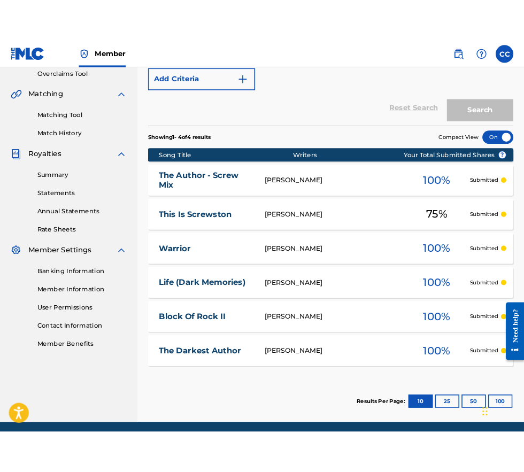
scroll to position [267, 0]
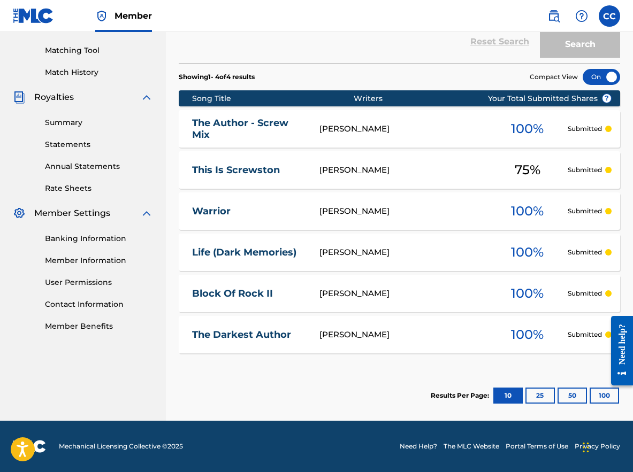
click at [433, 24] on nav "Member CC CC [PERSON_NAME] [EMAIL_ADDRESS][DOMAIN_NAME] Notification Preference…" at bounding box center [316, 16] width 633 height 32
